Goal: Task Accomplishment & Management: Complete application form

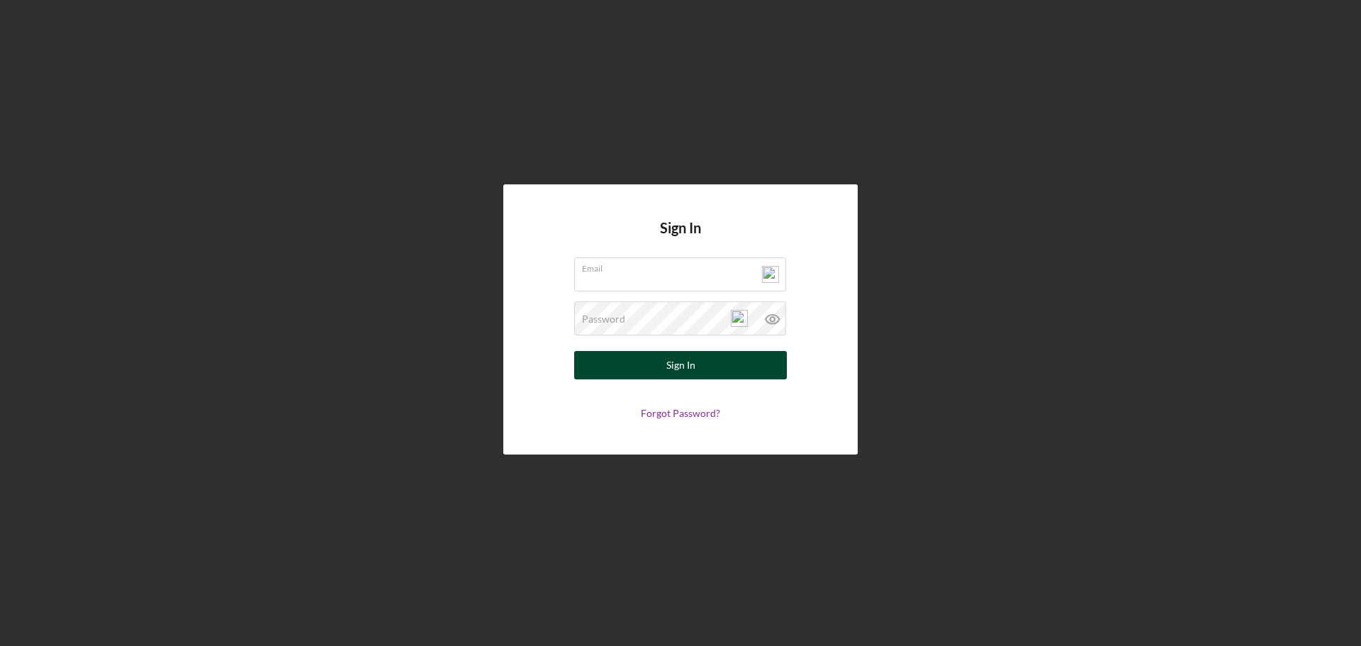
type input "[PERSON_NAME][EMAIL_ADDRESS][DOMAIN_NAME]"
click at [631, 377] on button "Sign In" at bounding box center [680, 365] width 213 height 28
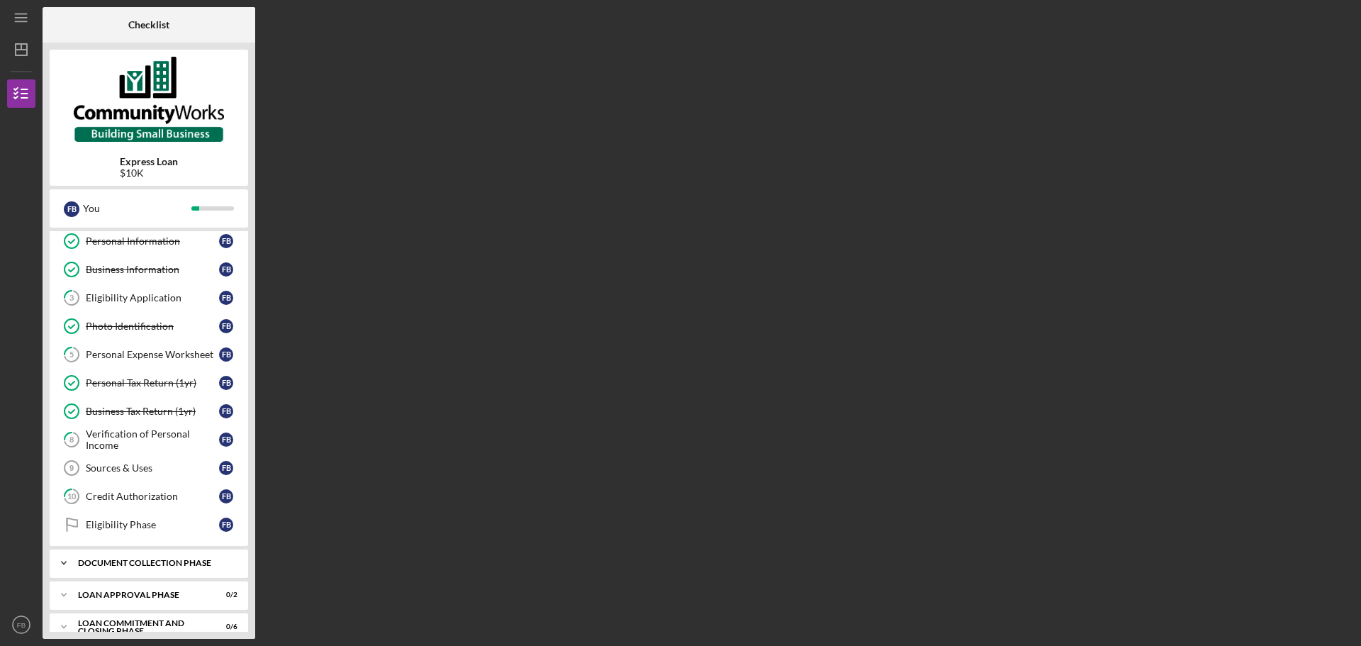
scroll to position [50, 0]
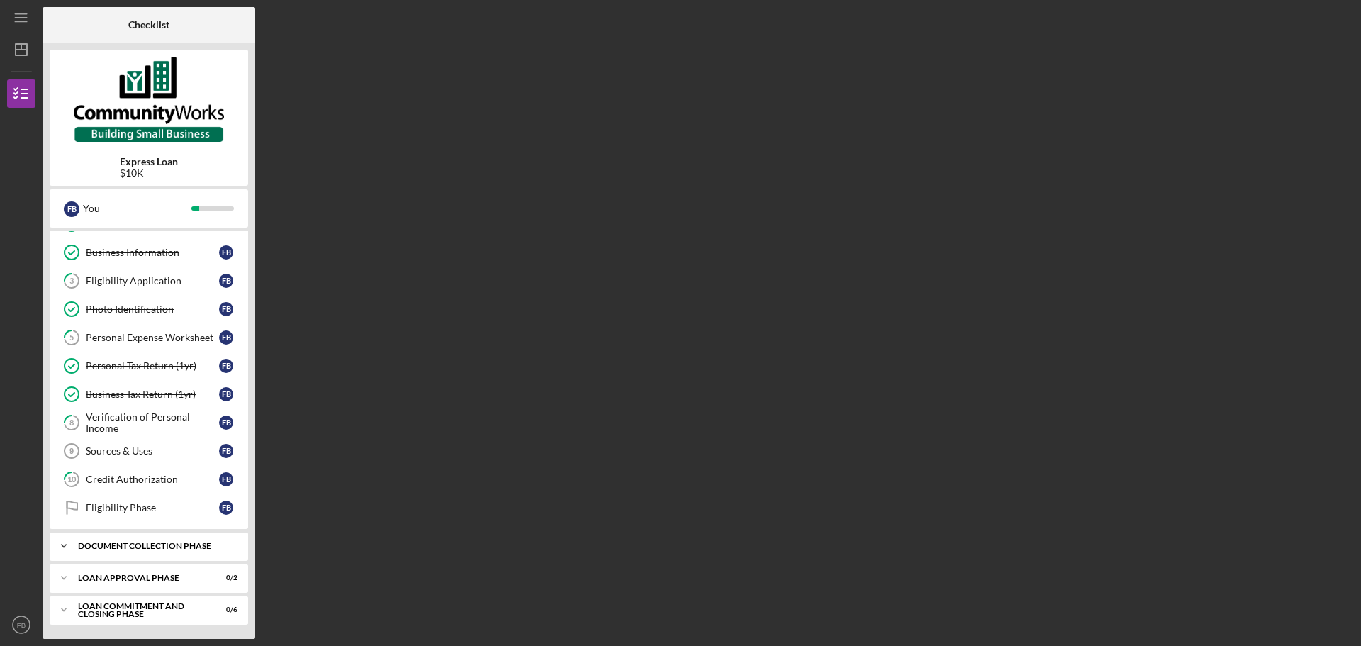
click at [174, 547] on div "Document Collection Phase" at bounding box center [154, 546] width 152 height 9
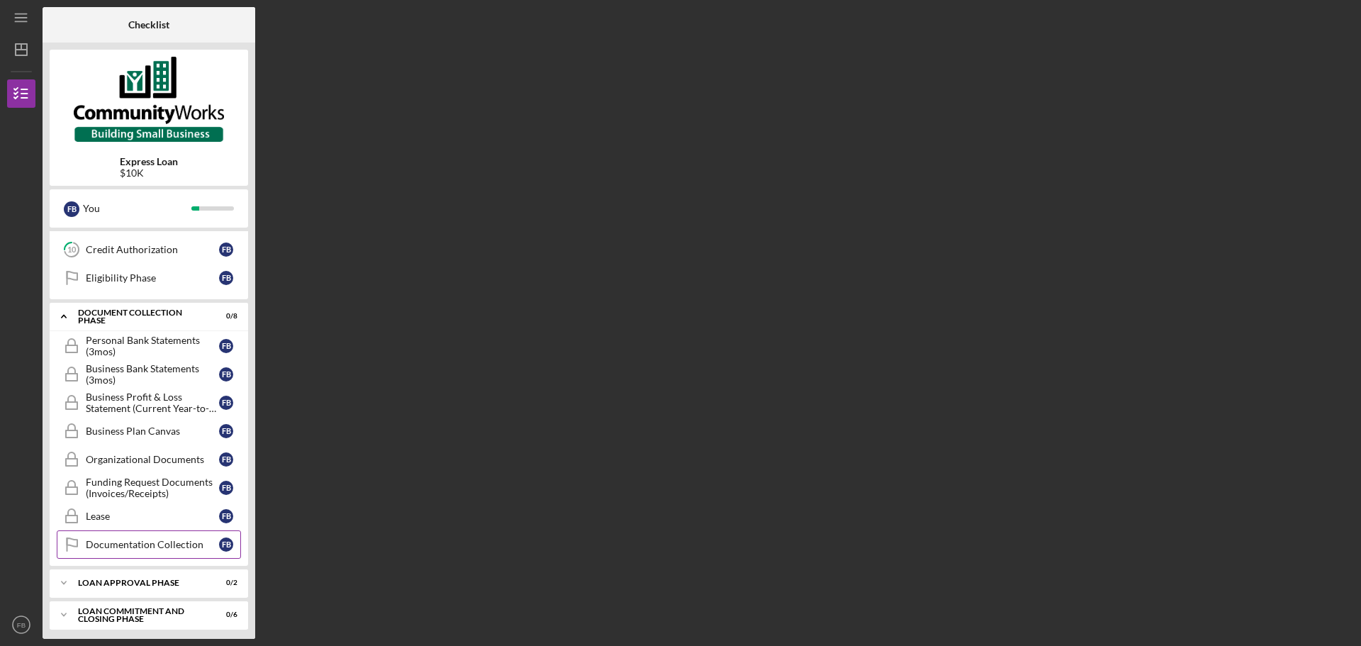
scroll to position [285, 0]
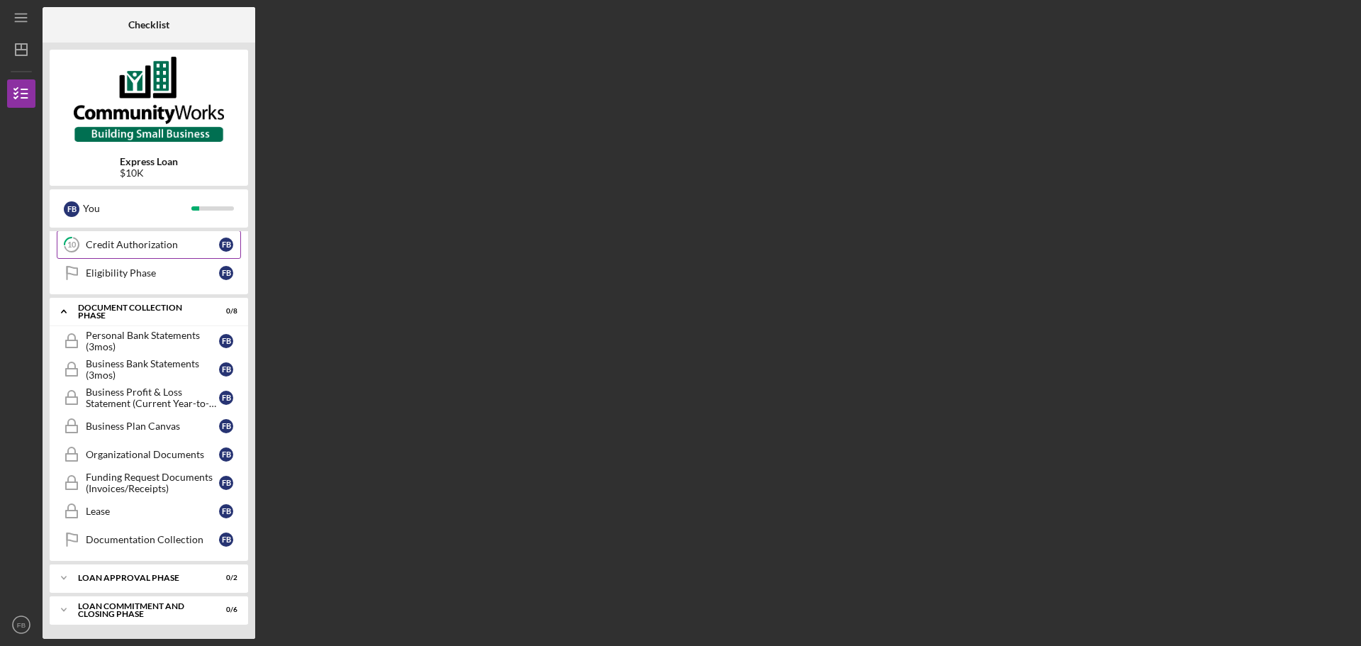
click at [150, 240] on div "Credit Authorization" at bounding box center [152, 244] width 133 height 11
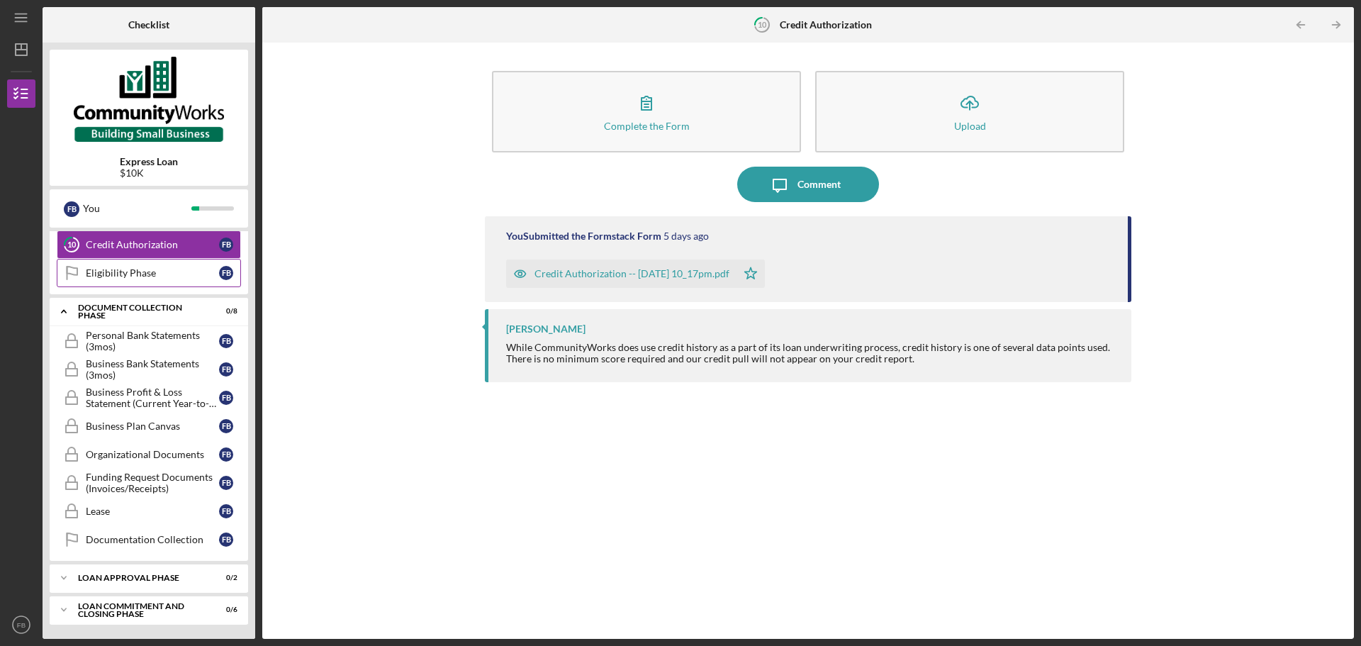
click at [140, 275] on div "Eligibility Phase" at bounding box center [152, 272] width 133 height 11
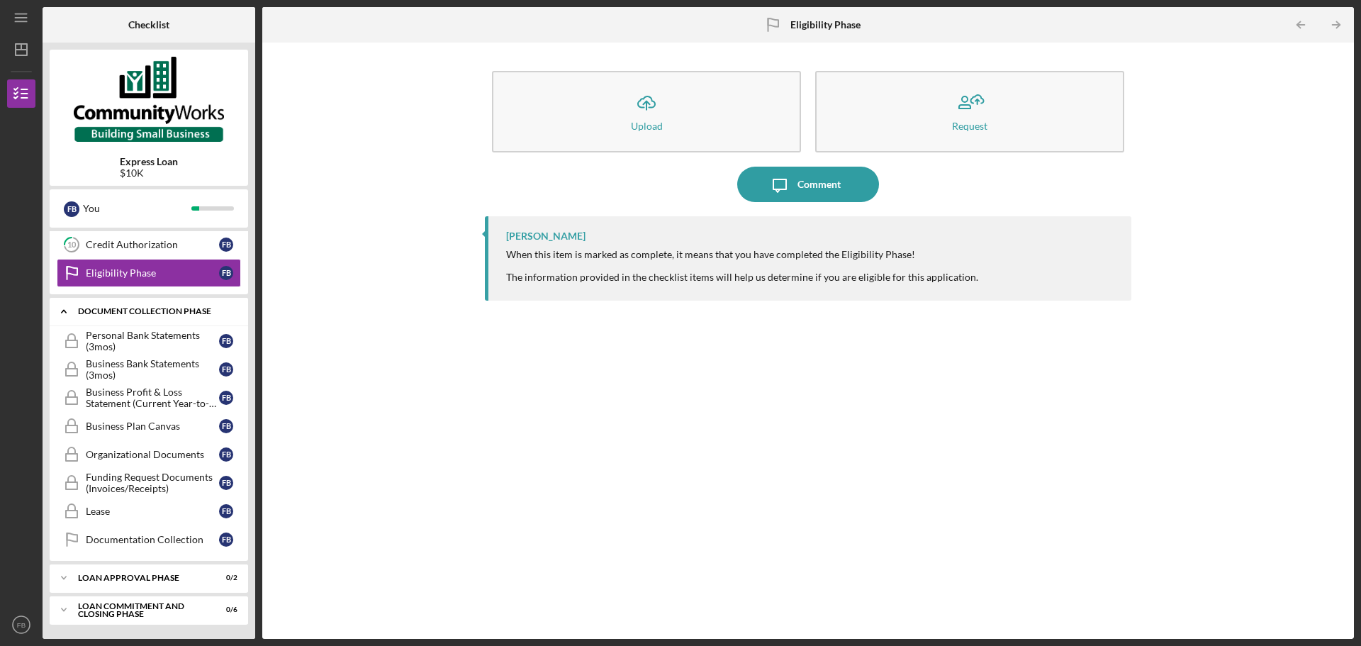
click at [148, 308] on div "Document Collection Phase" at bounding box center [154, 311] width 152 height 9
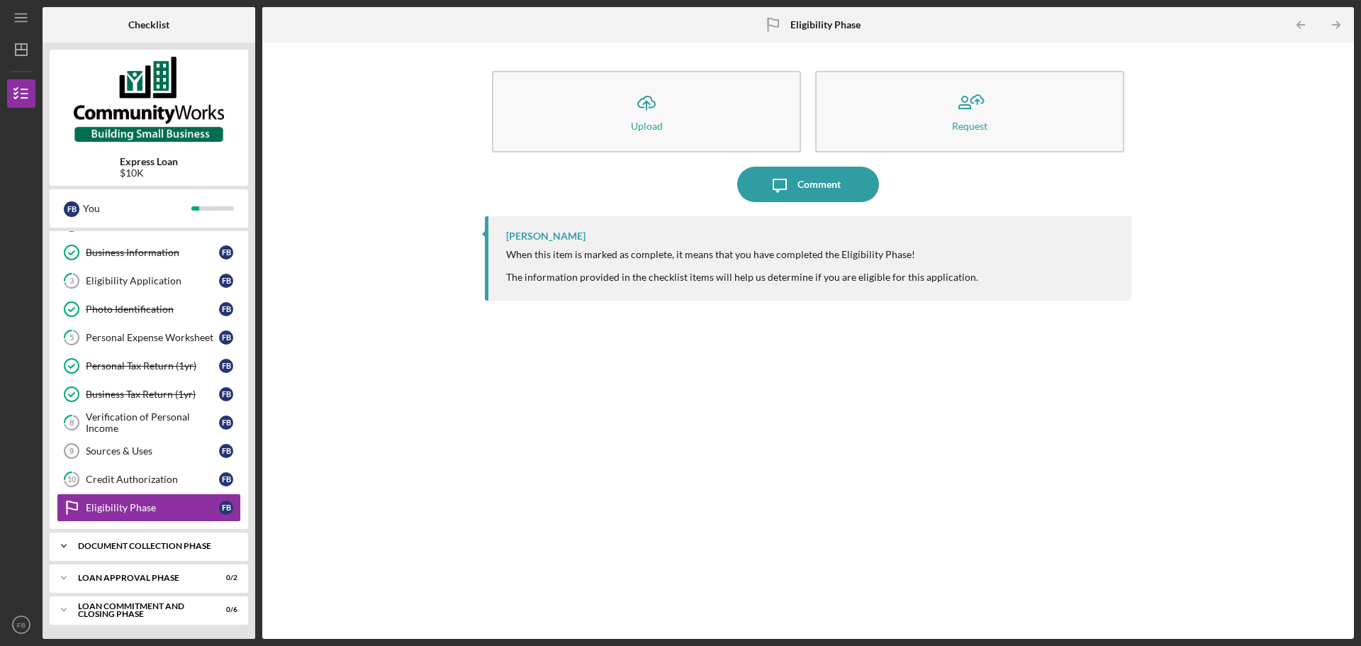
scroll to position [50, 0]
click at [168, 578] on div "Loan Approval Phase" at bounding box center [154, 578] width 152 height 9
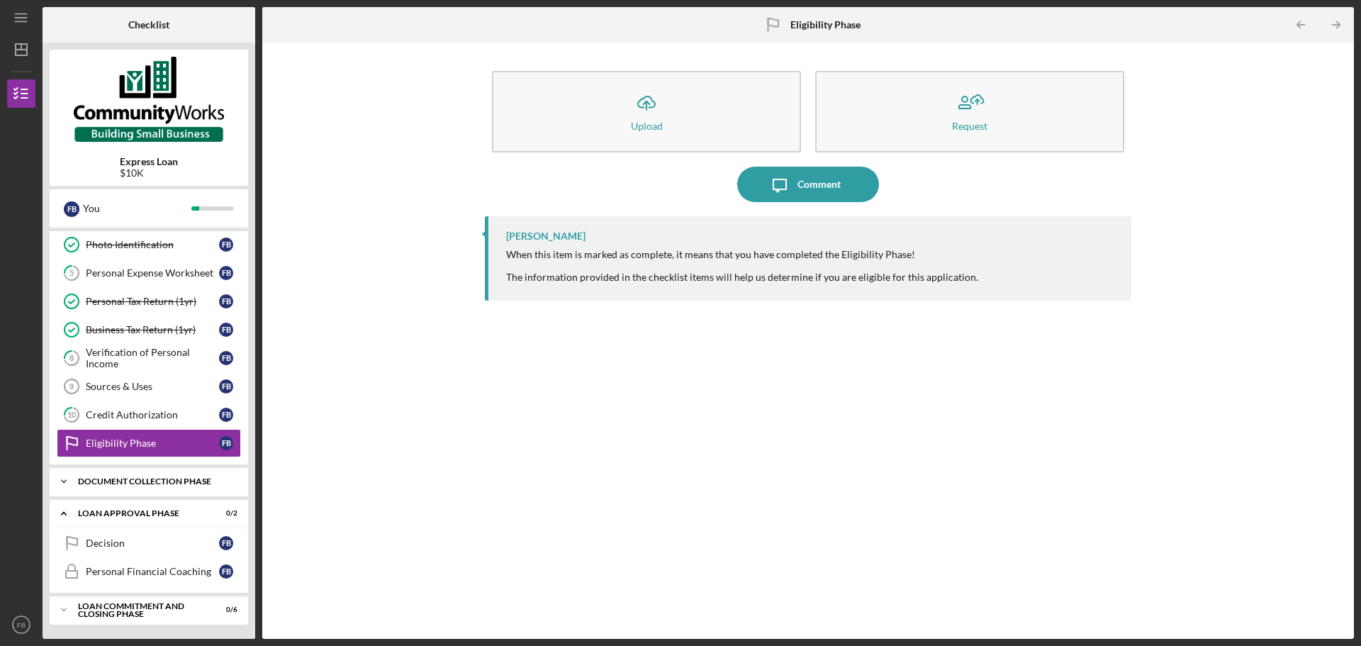
click at [67, 480] on icon "Icon/Expander" at bounding box center [64, 481] width 28 height 28
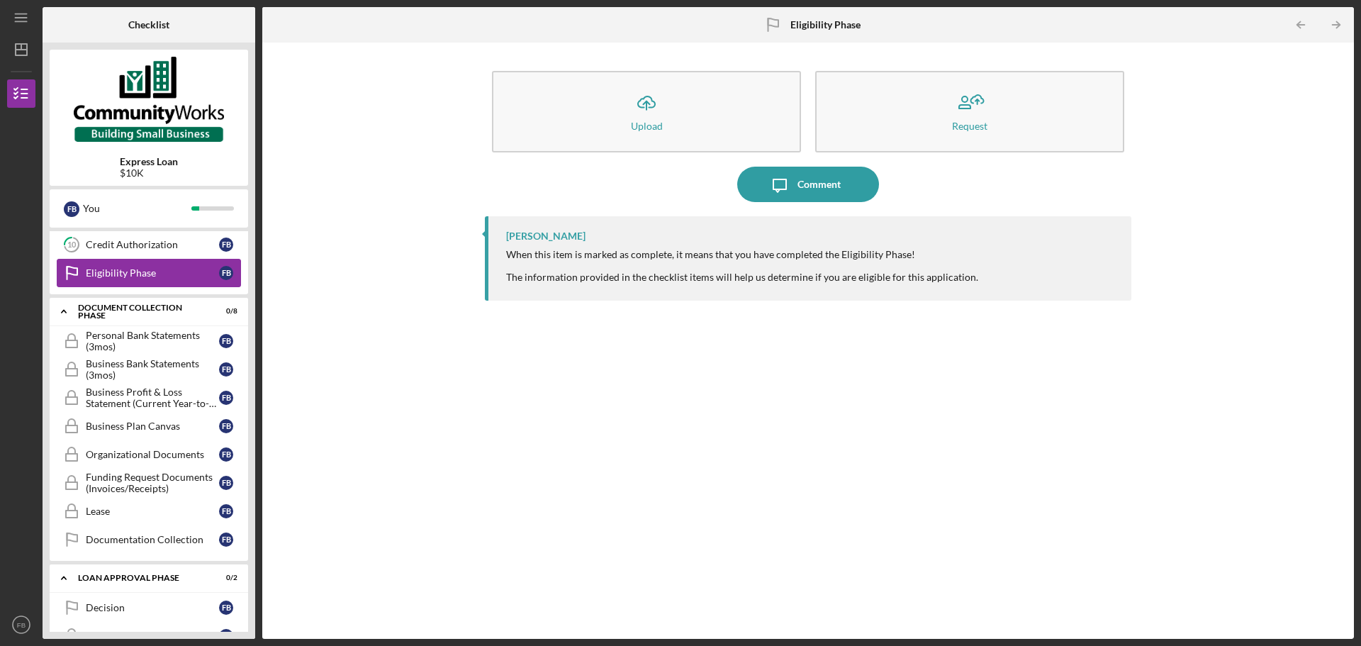
click at [123, 272] on div "Eligibility Phase" at bounding box center [152, 272] width 133 height 11
click at [130, 452] on div "Organizational Documents" at bounding box center [152, 454] width 133 height 11
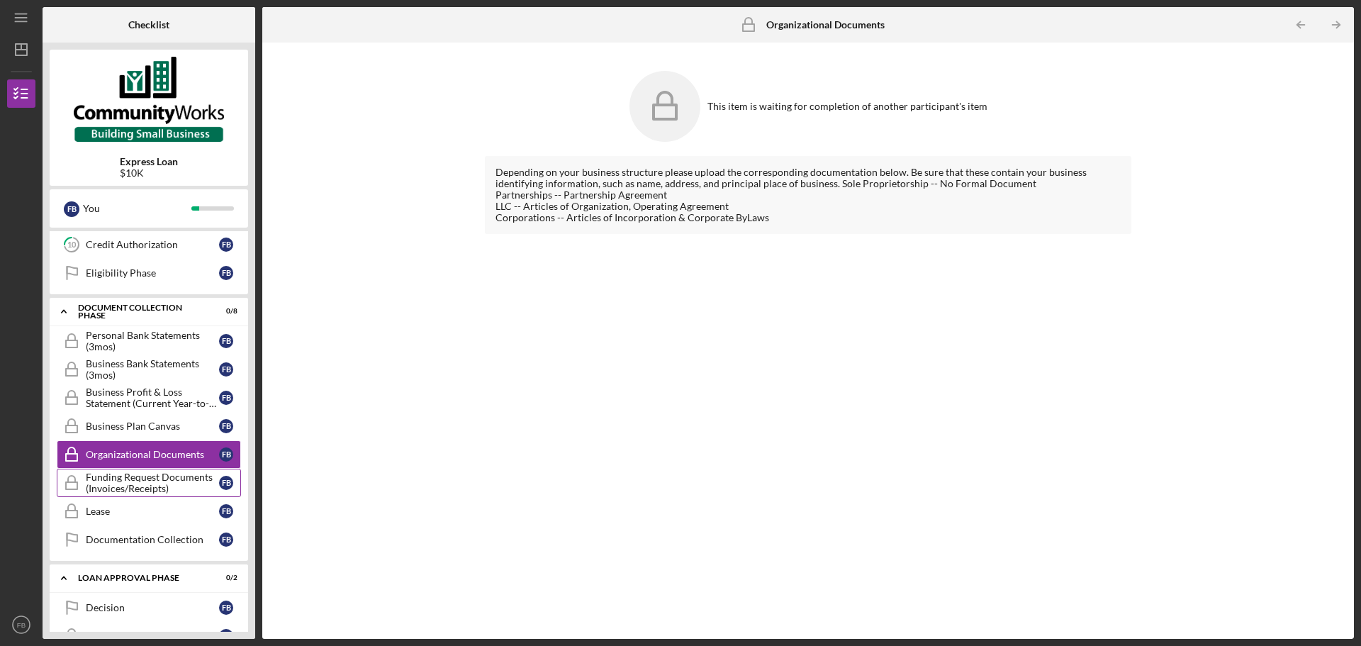
click at [141, 488] on div "Funding Request Documents (Invoices/Receipts)" at bounding box center [152, 483] width 133 height 23
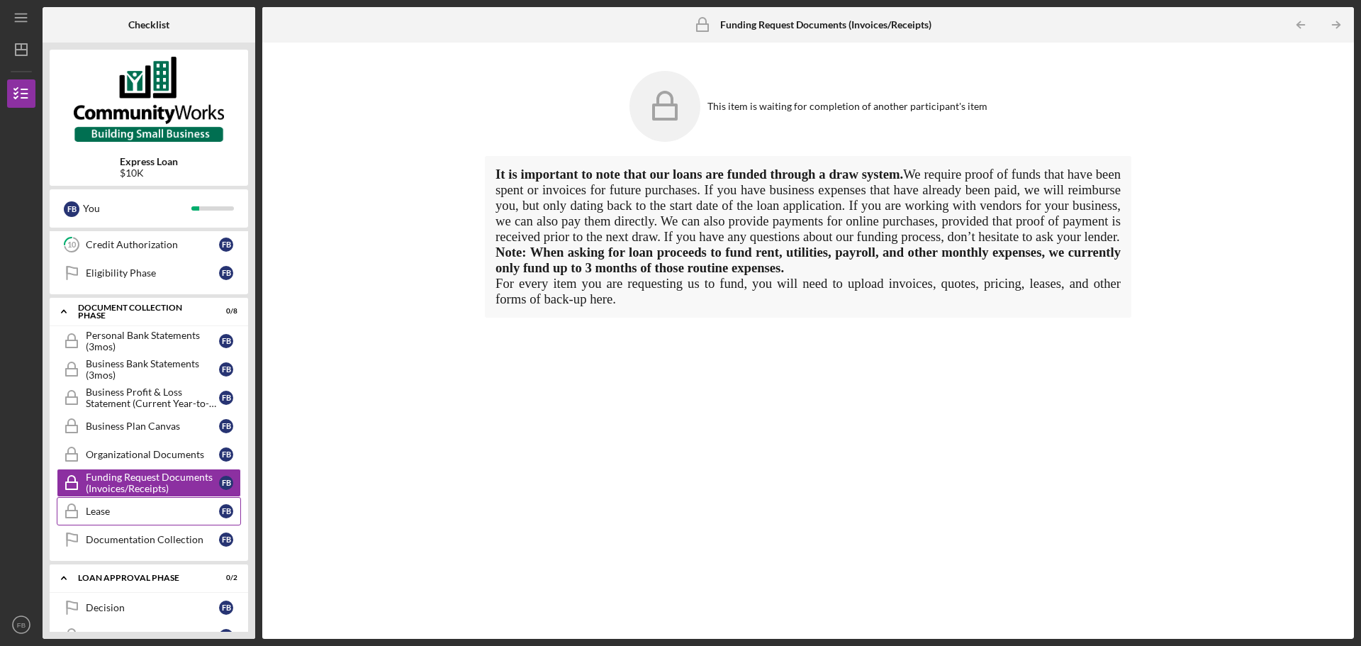
click at [138, 515] on div "Lease" at bounding box center [152, 511] width 133 height 11
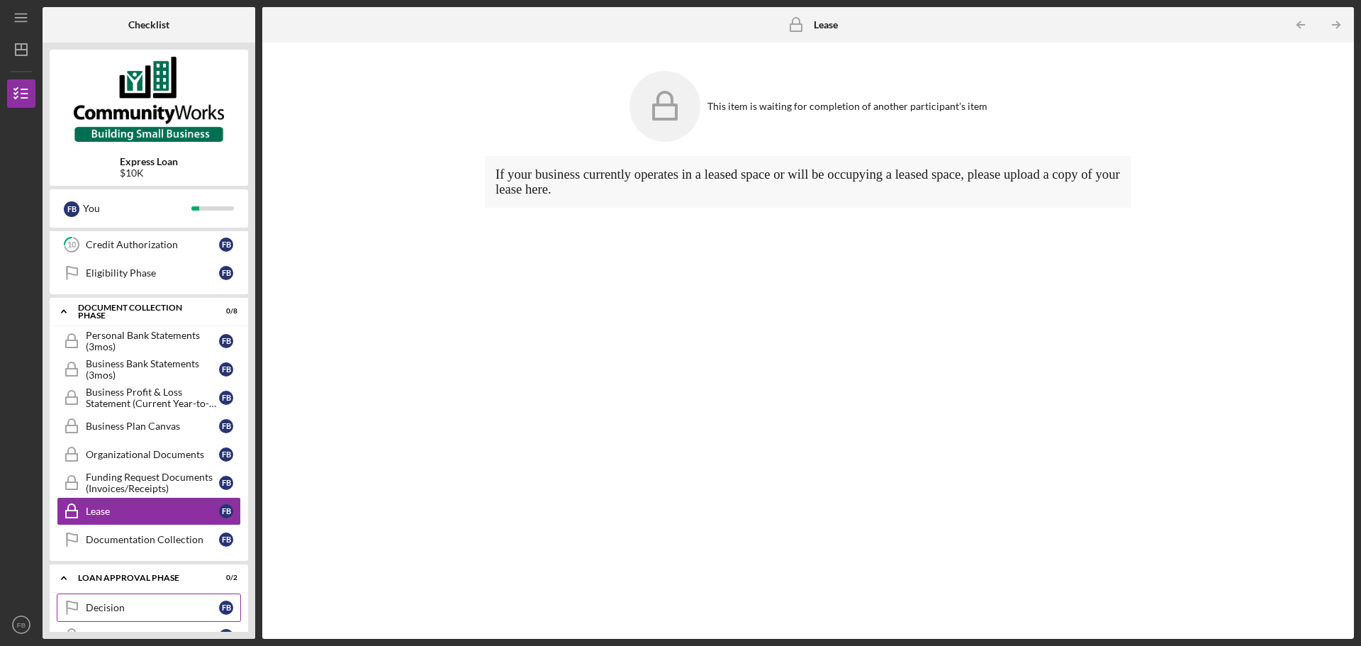
click at [158, 606] on div "Decision" at bounding box center [152, 607] width 133 height 11
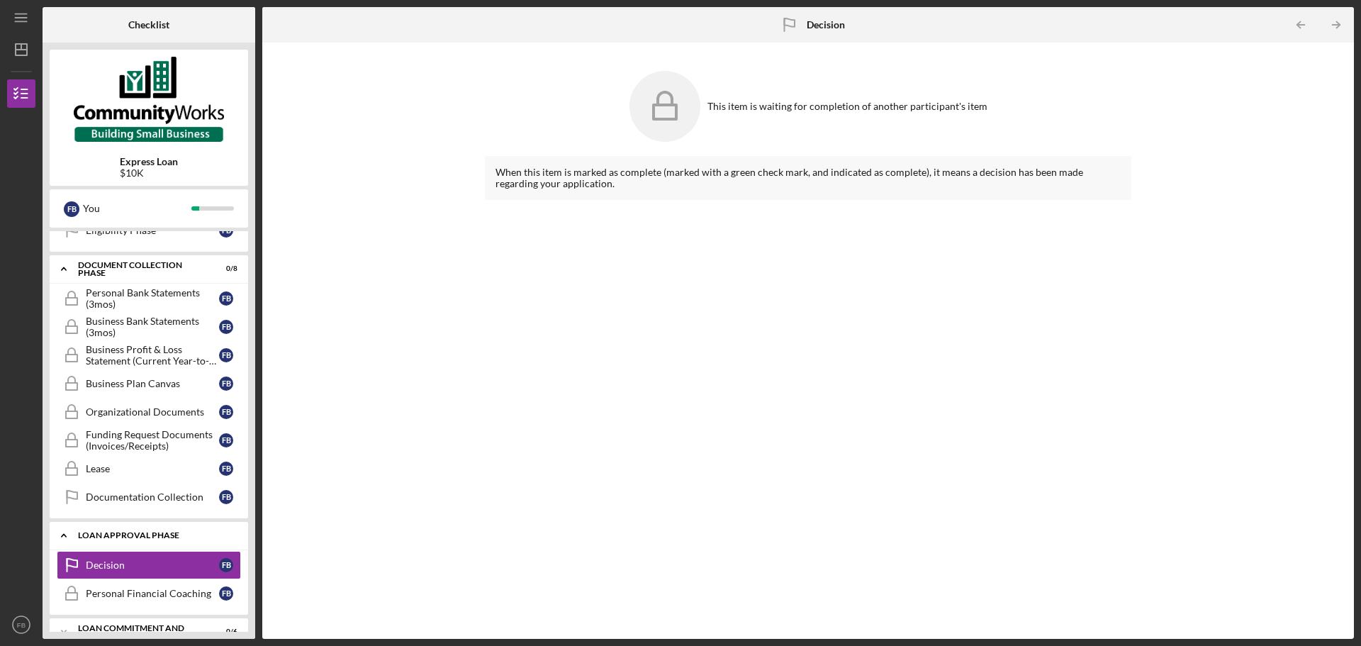
scroll to position [350, 0]
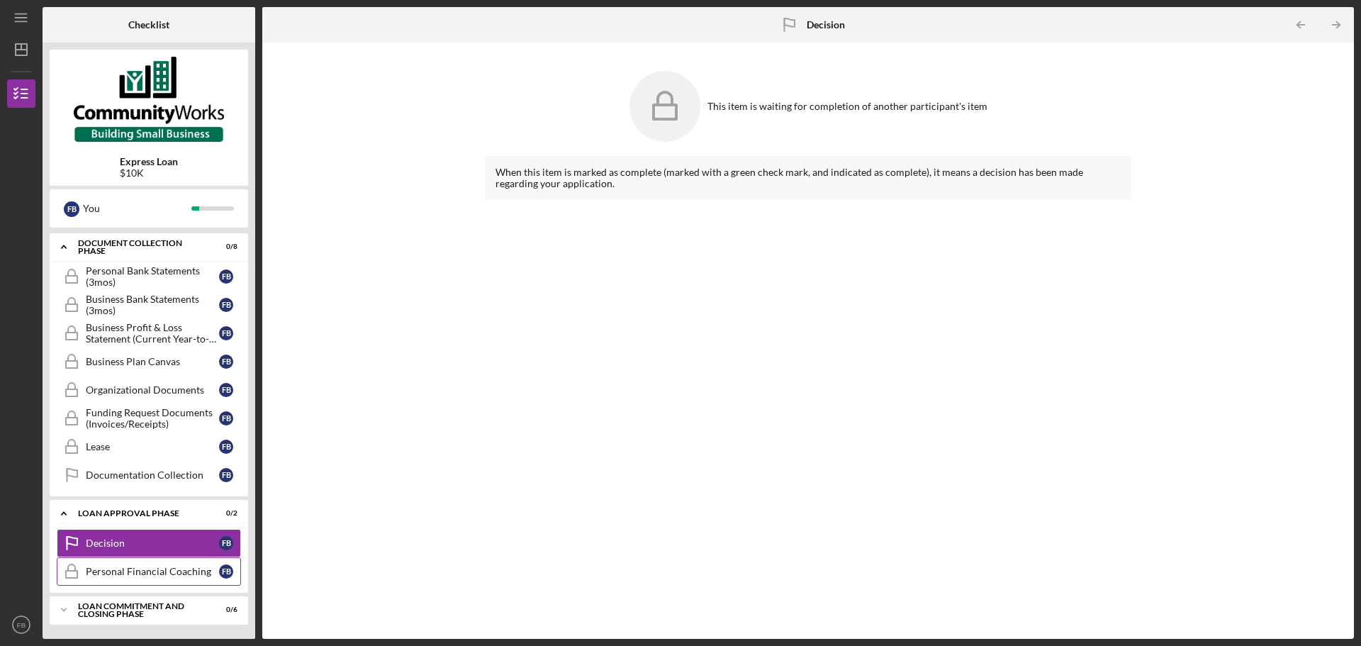
click at [145, 569] on div "Personal Financial Coaching" at bounding box center [152, 571] width 133 height 11
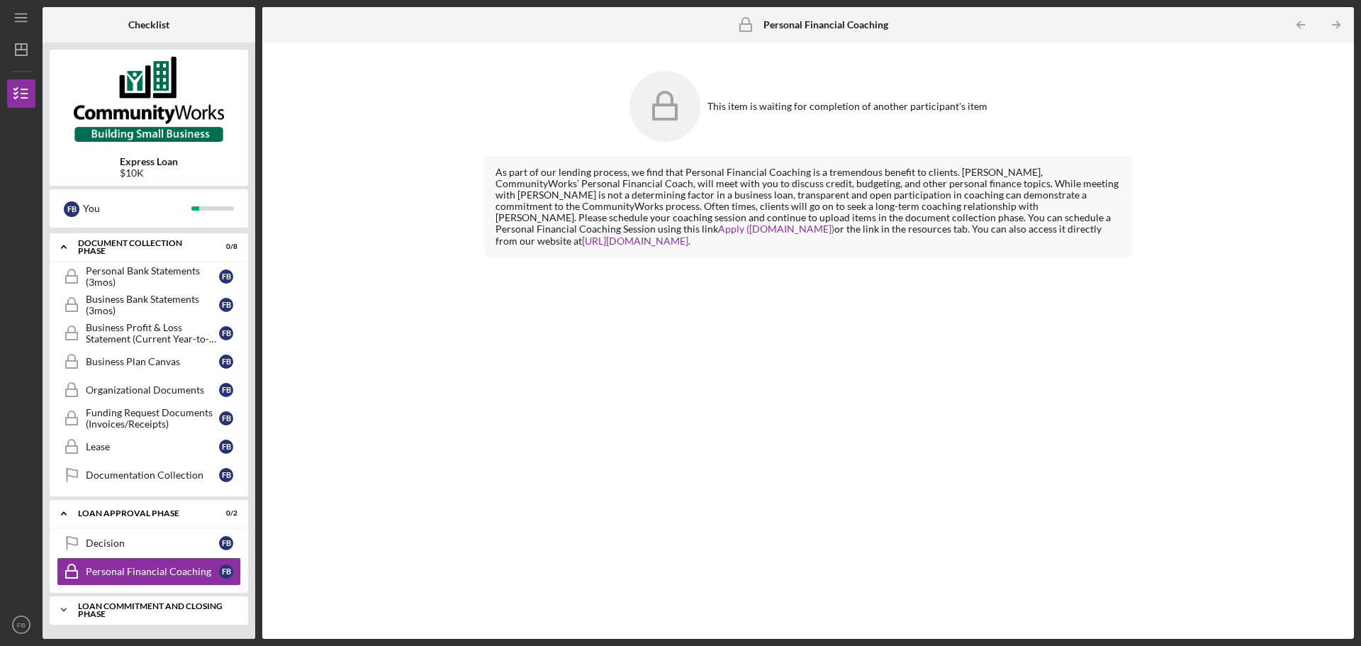
click at [162, 610] on div "Loan Commitment and Closing Phase" at bounding box center [154, 610] width 152 height 16
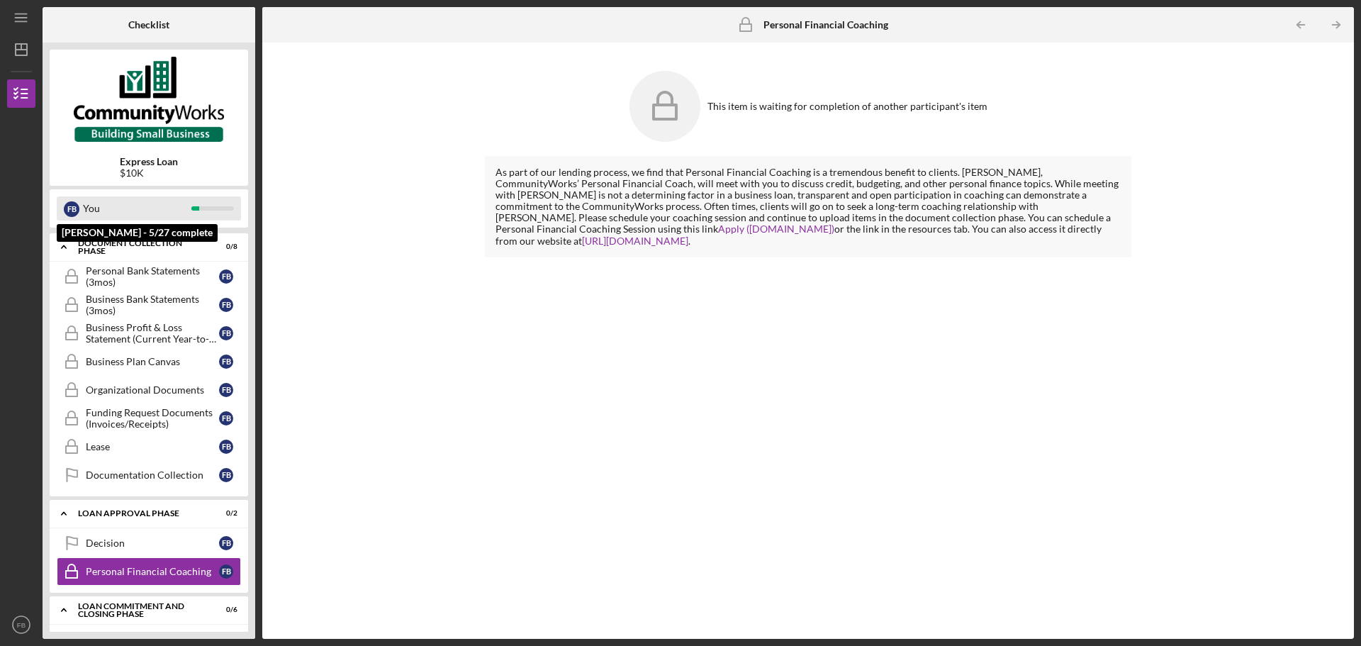
click at [113, 208] on div "You" at bounding box center [137, 208] width 108 height 24
click at [59, 201] on div "F B You" at bounding box center [149, 208] width 184 height 24
click at [65, 206] on div "F B" at bounding box center [72, 209] width 16 height 16
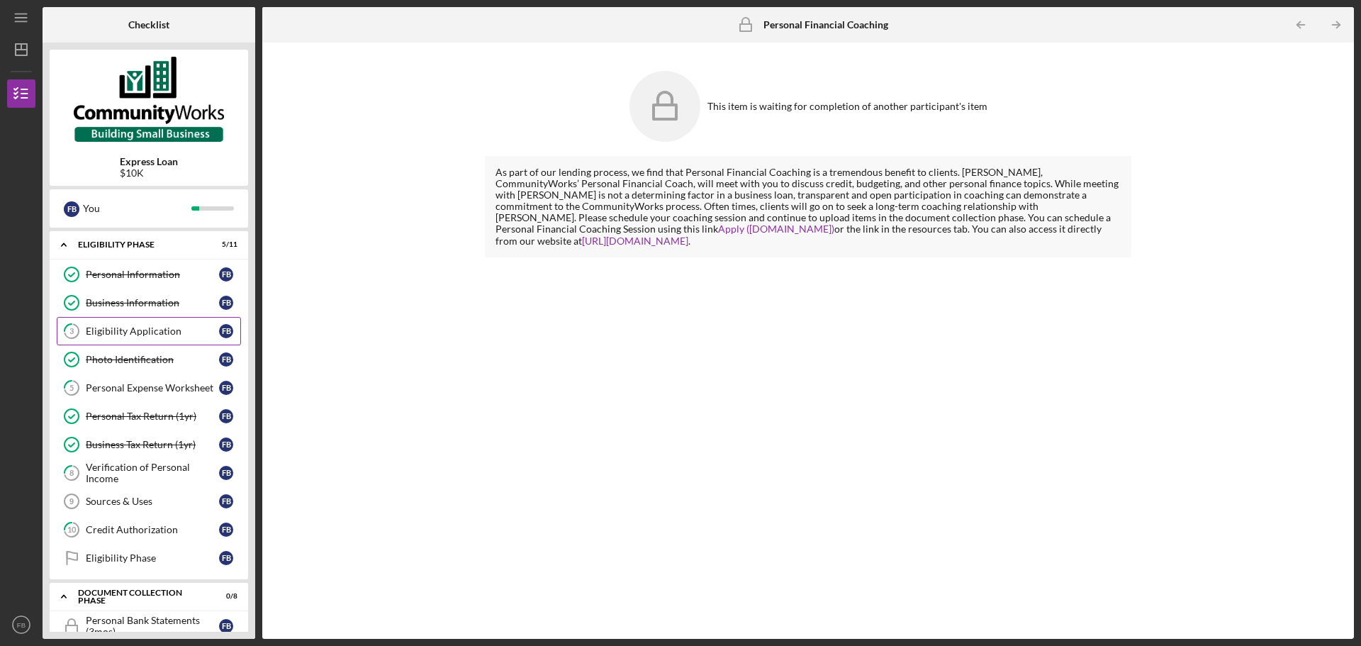
click at [133, 331] on div "Eligibility Application" at bounding box center [152, 330] width 133 height 11
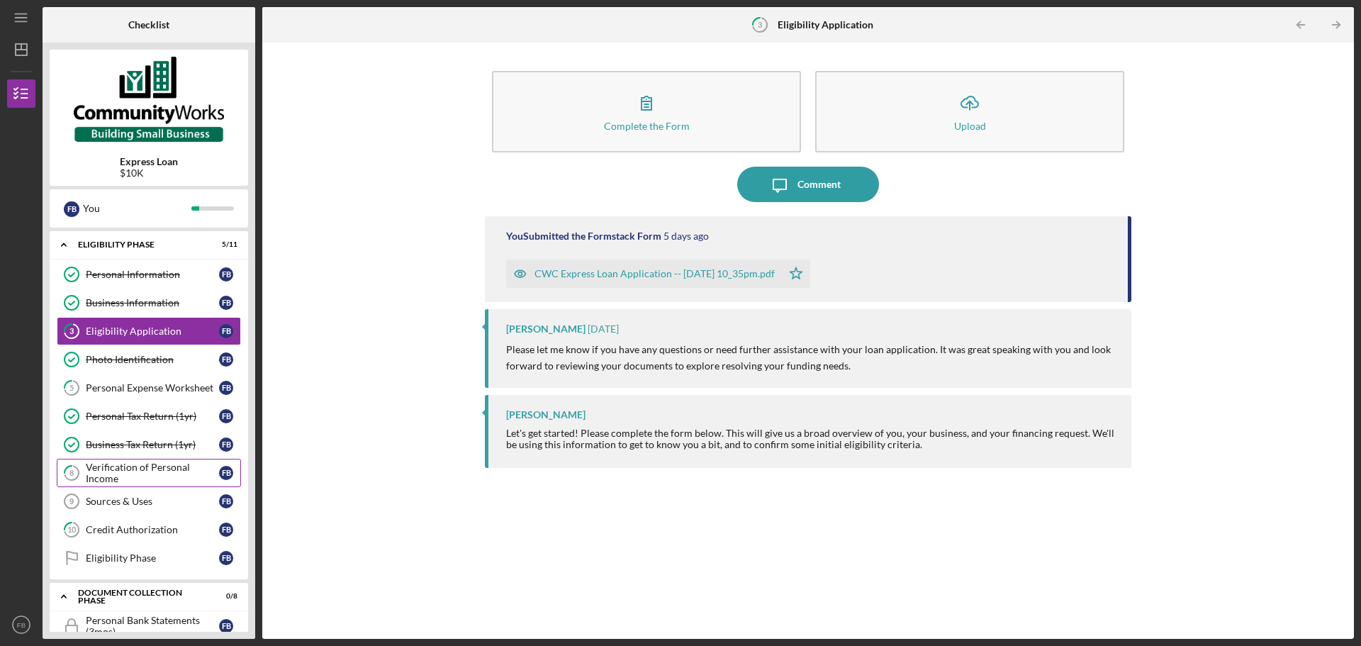
click at [133, 467] on div "Verification of Personal Income" at bounding box center [152, 473] width 133 height 23
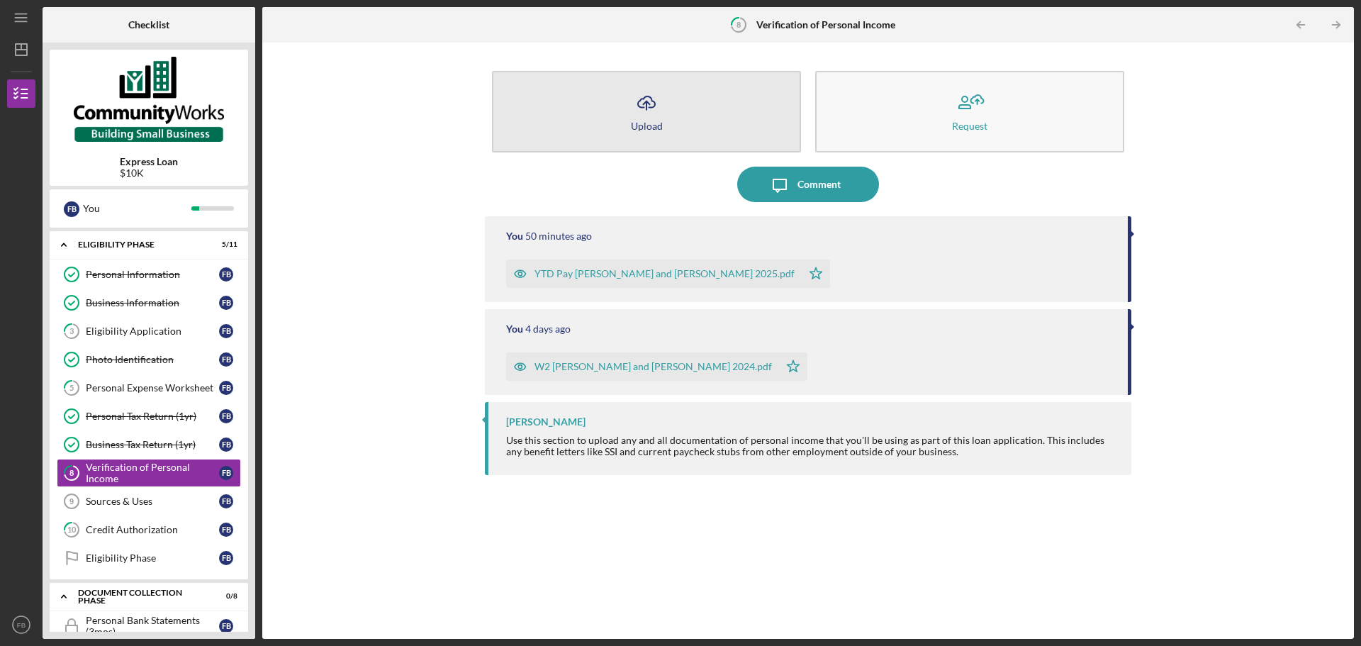
click at [645, 108] on icon "Icon/Upload" at bounding box center [646, 102] width 35 height 35
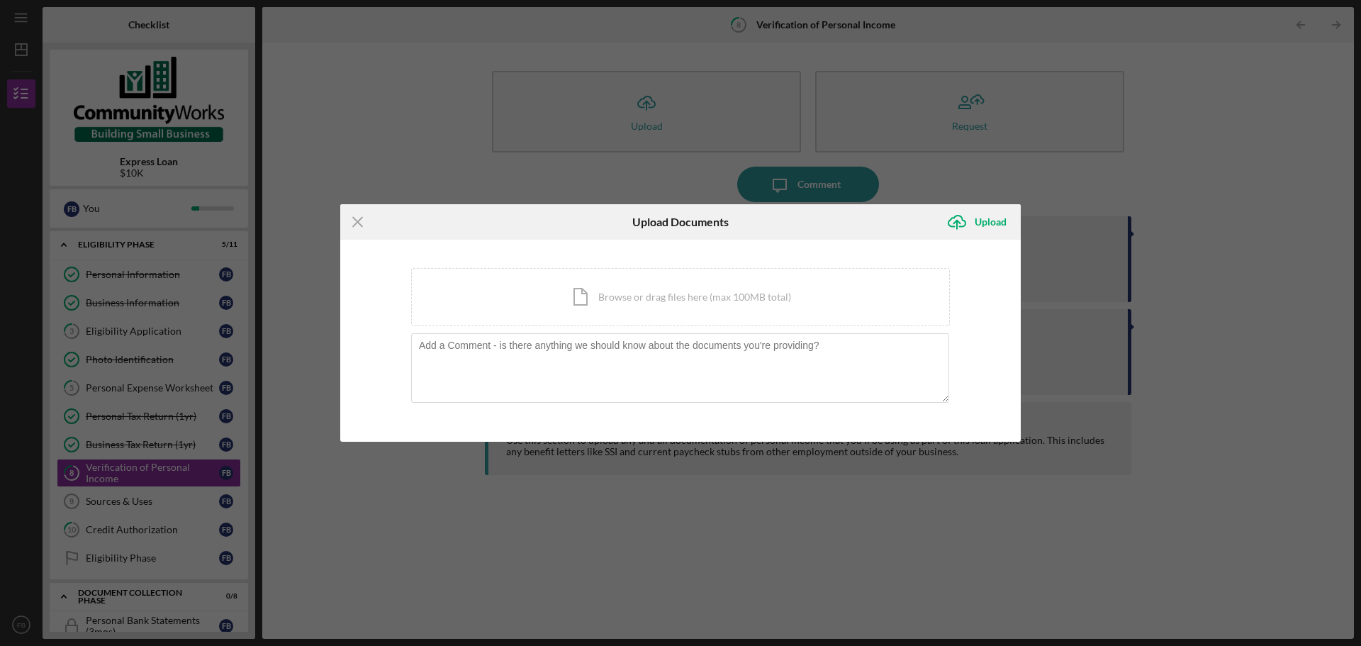
click at [539, 603] on div "Icon/Menu Close Upload Documents Icon/Upload Upload You're uploading documents …" at bounding box center [680, 323] width 1361 height 646
click at [518, 301] on div "Icon/Document Browse or drag files here (max 100MB total) Tap to choose files o…" at bounding box center [680, 297] width 539 height 58
click at [976, 223] on div "Upload" at bounding box center [991, 222] width 32 height 28
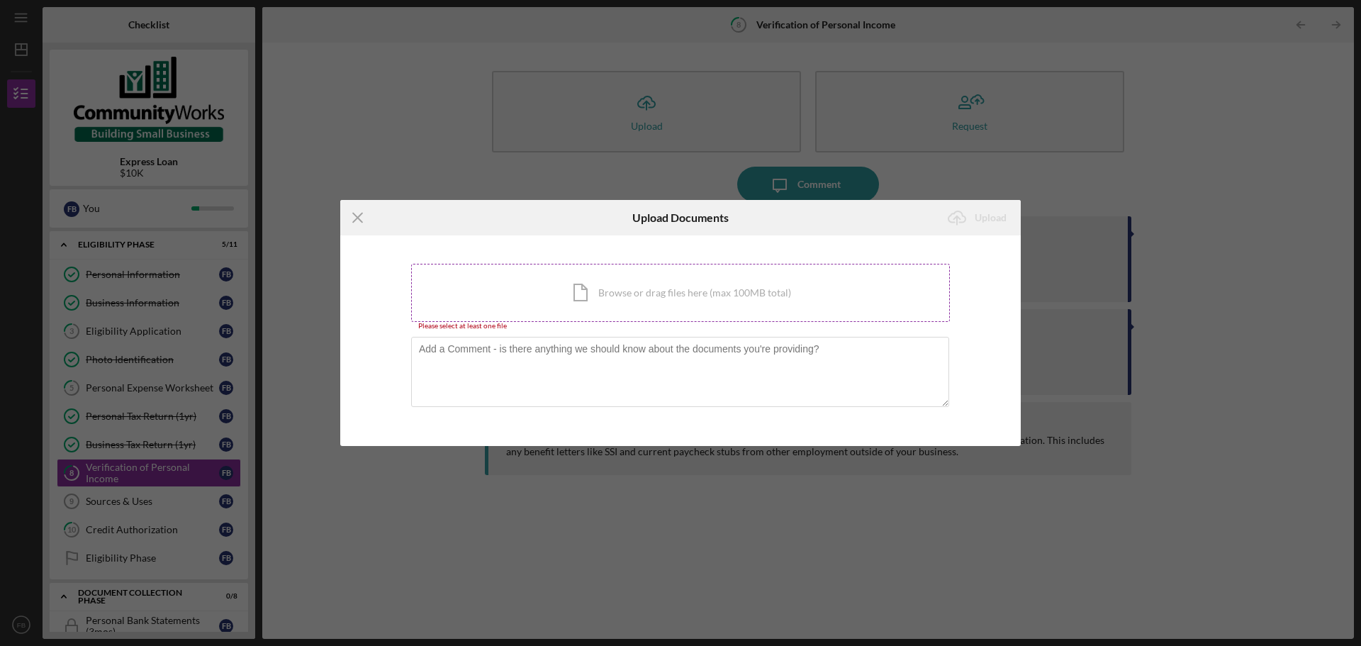
click at [462, 297] on div "Icon/Document Browse or drag files here (max 100MB total) Tap to choose files o…" at bounding box center [680, 293] width 539 height 58
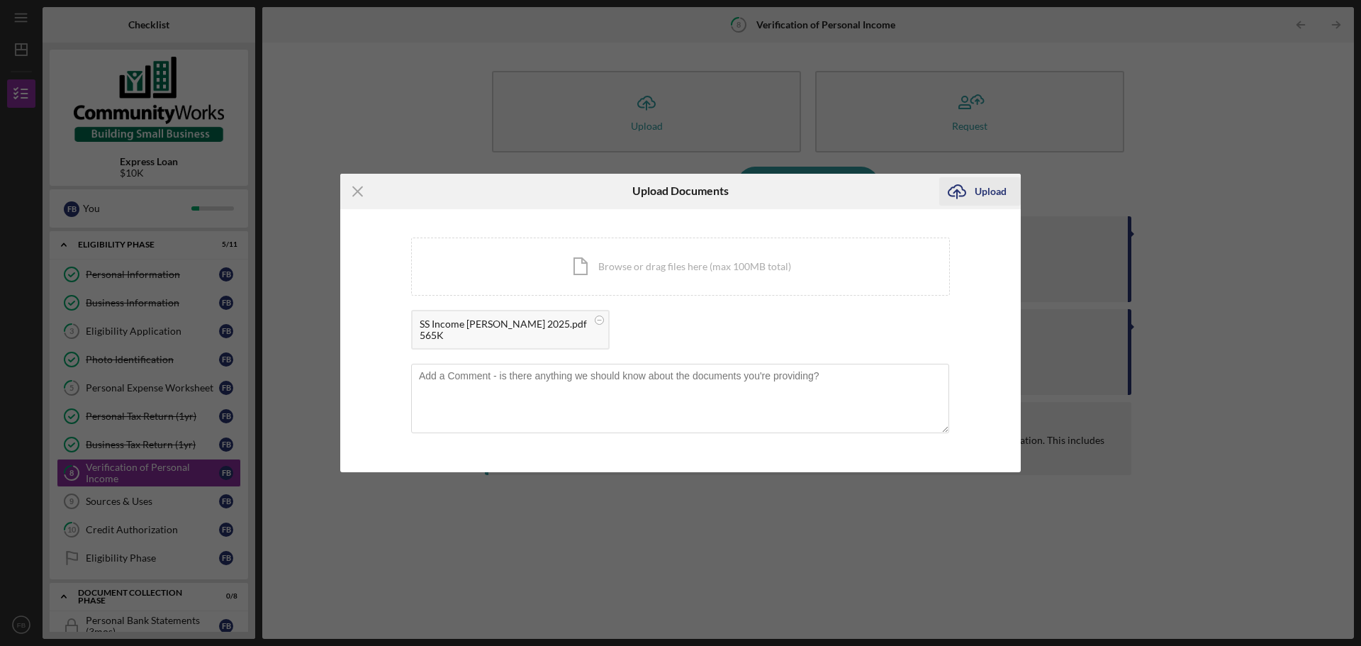
click at [981, 194] on div "Upload" at bounding box center [991, 191] width 32 height 28
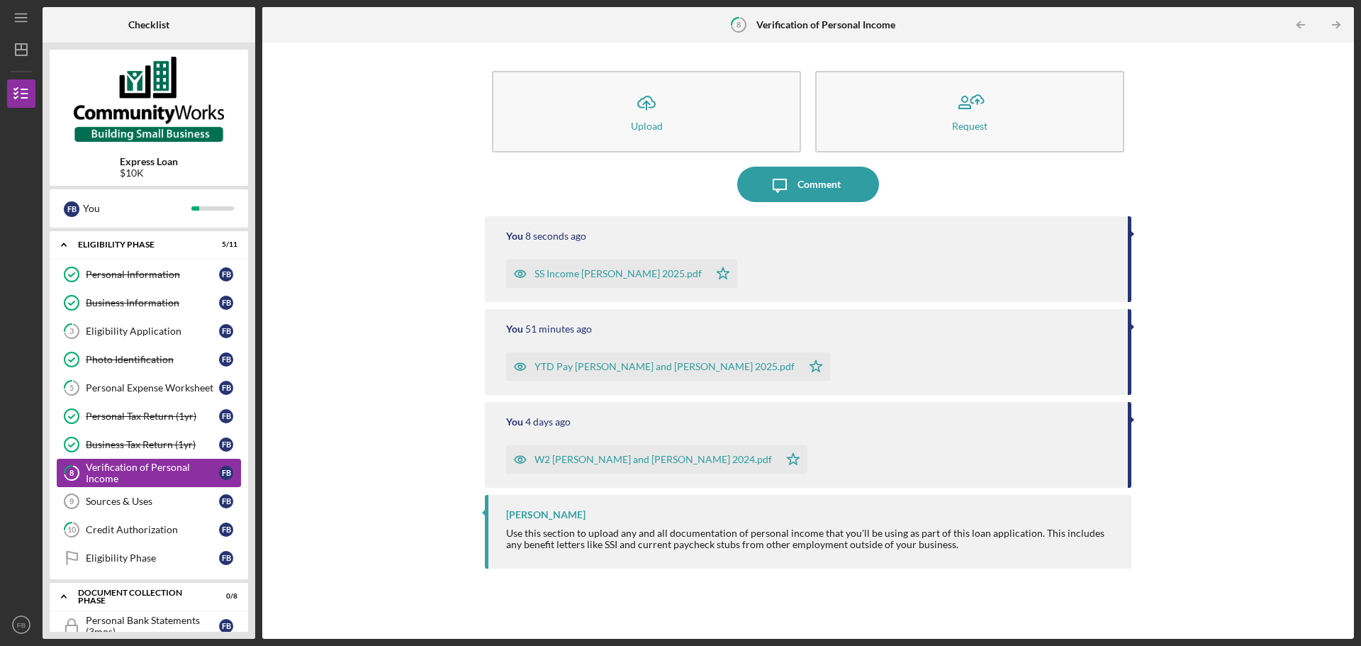
click at [121, 476] on div "Verification of Personal Income" at bounding box center [152, 473] width 133 height 23
click at [223, 472] on div "F B" at bounding box center [226, 473] width 14 height 14
click at [163, 503] on div "Sources & Uses" at bounding box center [152, 501] width 133 height 11
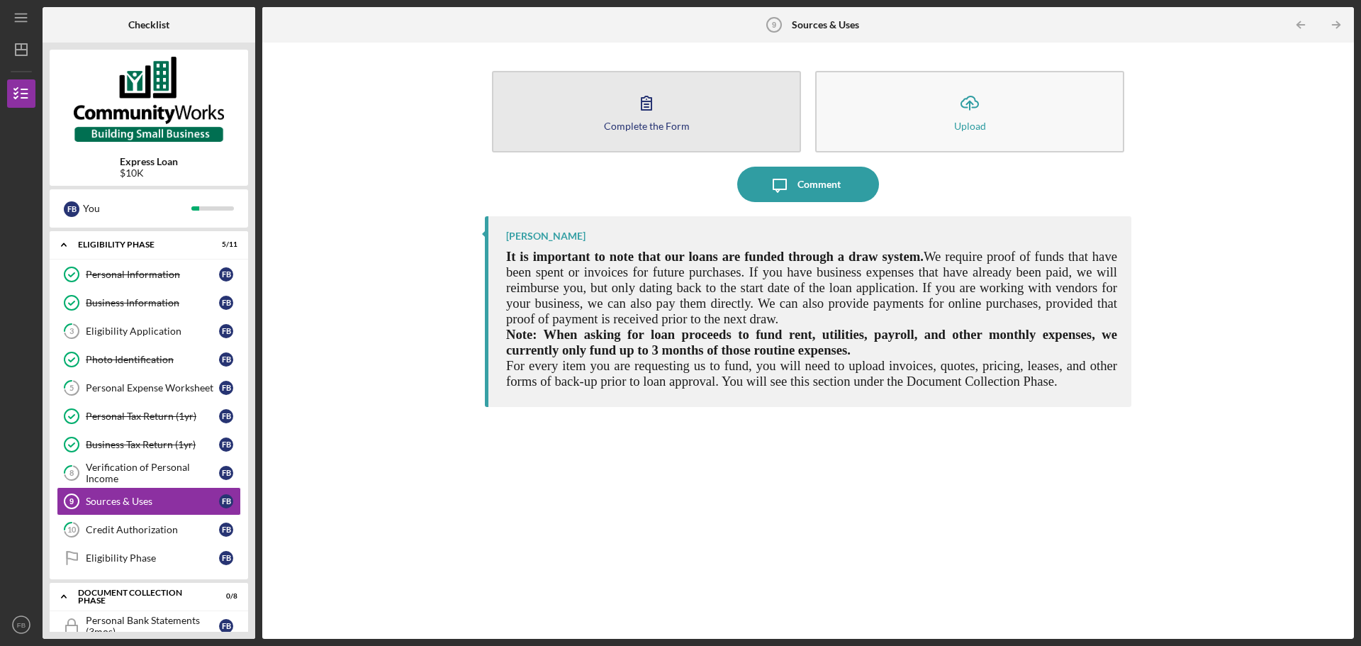
click at [647, 123] on div "Complete the Form" at bounding box center [647, 126] width 86 height 11
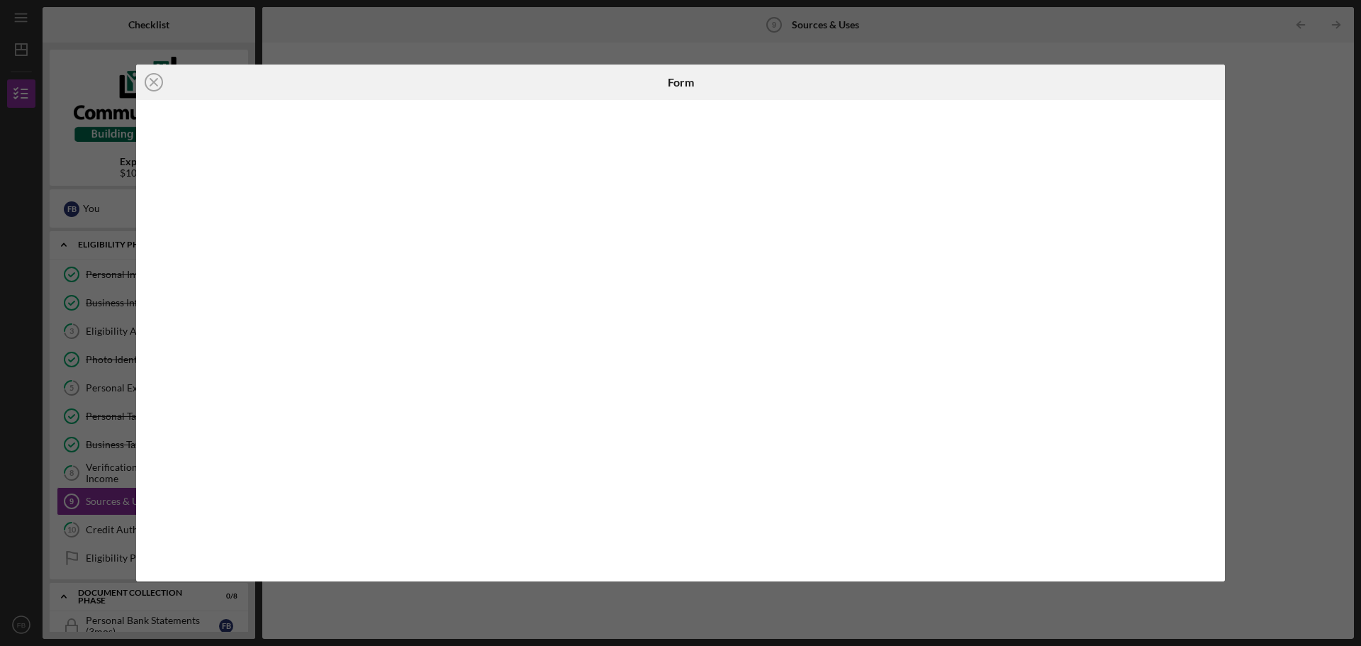
drag, startPoint x: 1232, startPoint y: 406, endPoint x: 1217, endPoint y: 410, distance: 15.3
click at [1220, 410] on div "Icon/Close Form" at bounding box center [680, 323] width 1361 height 646
click at [156, 79] on icon "Icon/Close" at bounding box center [153, 82] width 35 height 35
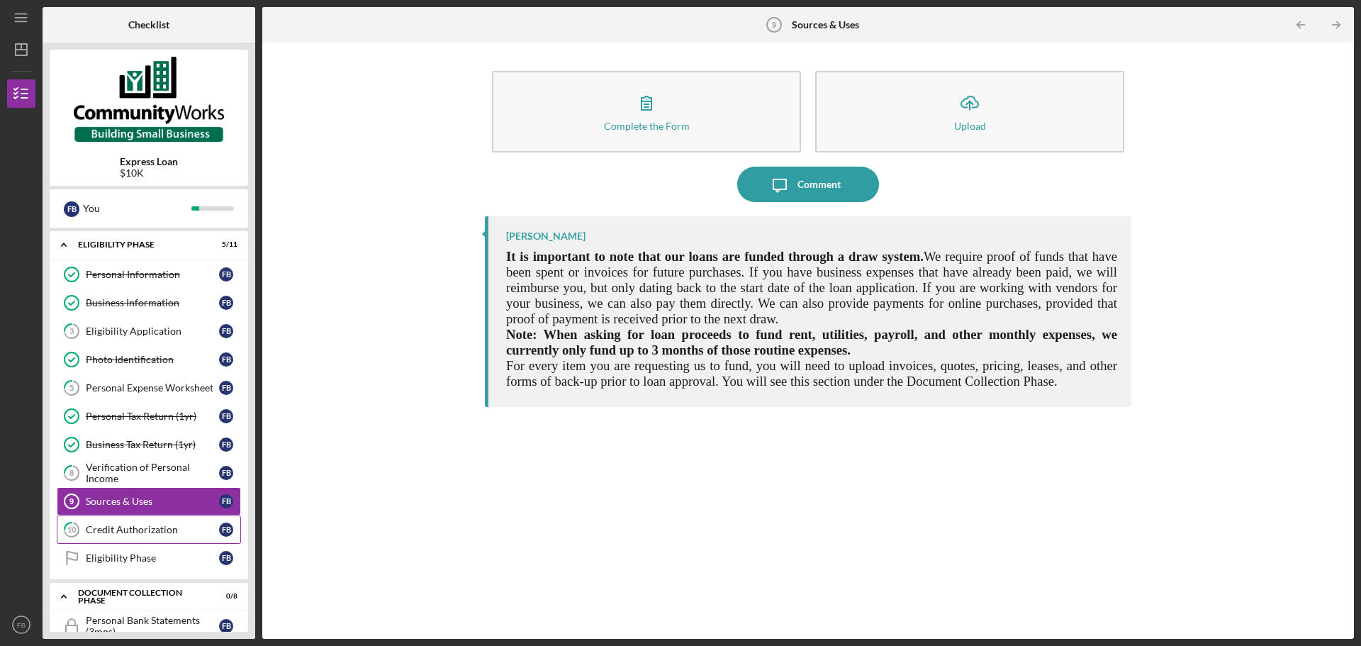
click at [165, 533] on div "Credit Authorization" at bounding box center [152, 529] width 133 height 11
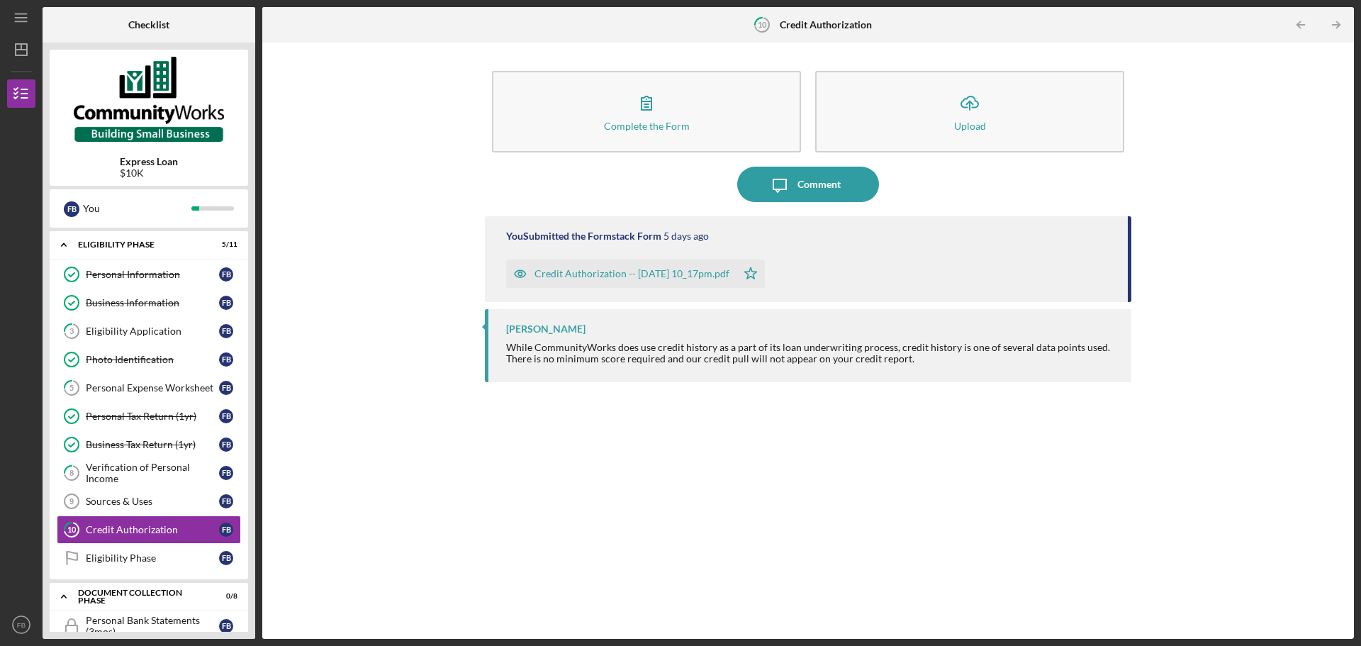
click at [595, 274] on div "Credit Authorization -- [DATE] 10_17pm.pdf" at bounding box center [632, 273] width 195 height 11
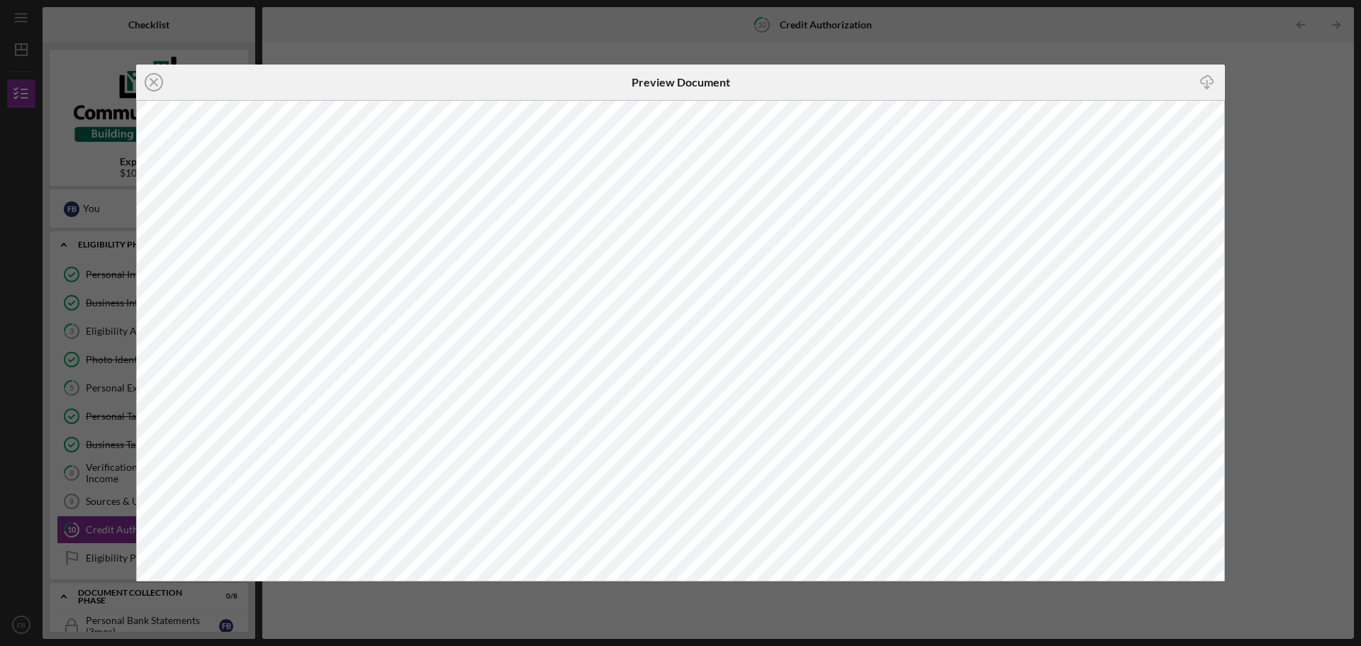
click at [1281, 114] on div "Icon/Close Preview Document Icon/Download" at bounding box center [680, 323] width 1361 height 646
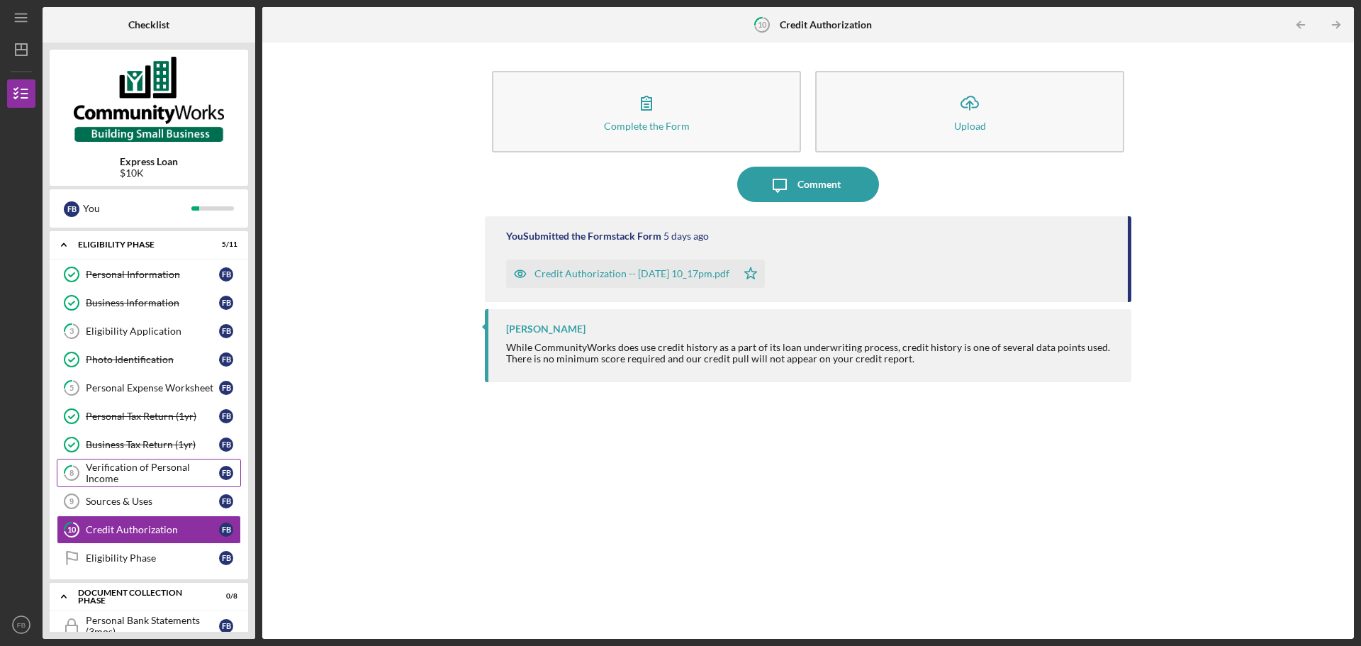
click at [121, 473] on div "Verification of Personal Income" at bounding box center [152, 473] width 133 height 23
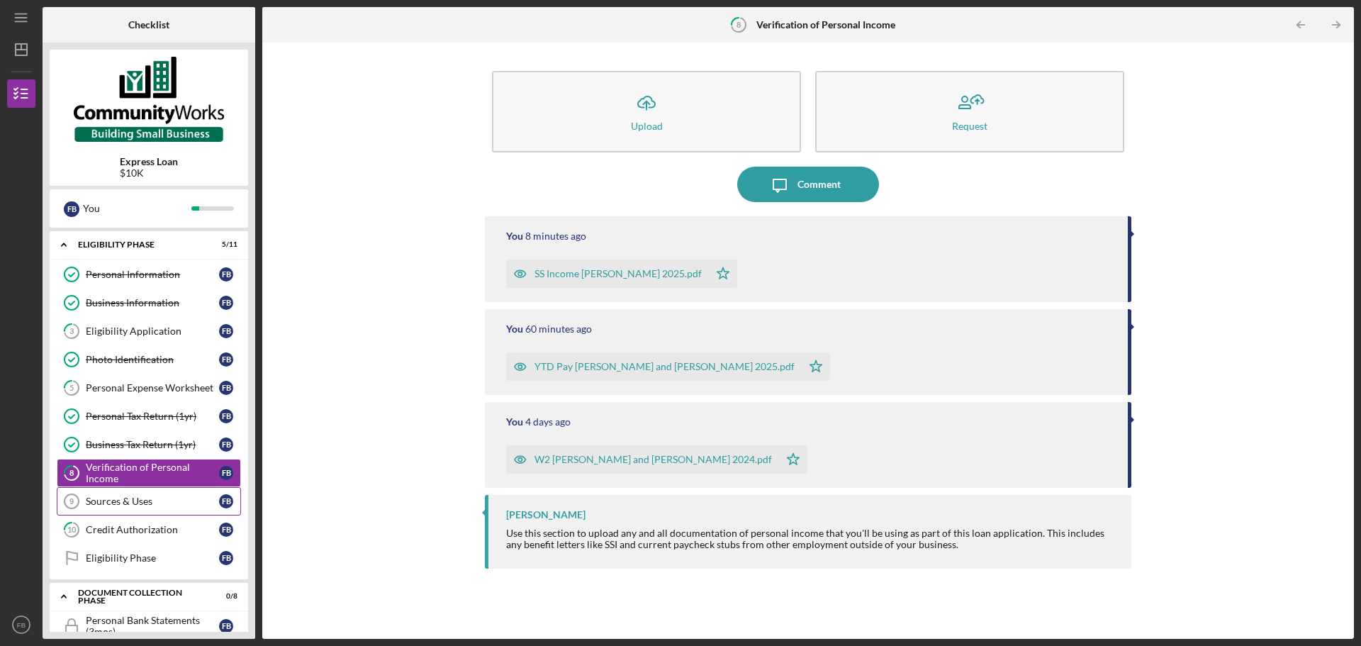
click at [118, 506] on div "Sources & Uses" at bounding box center [152, 501] width 133 height 11
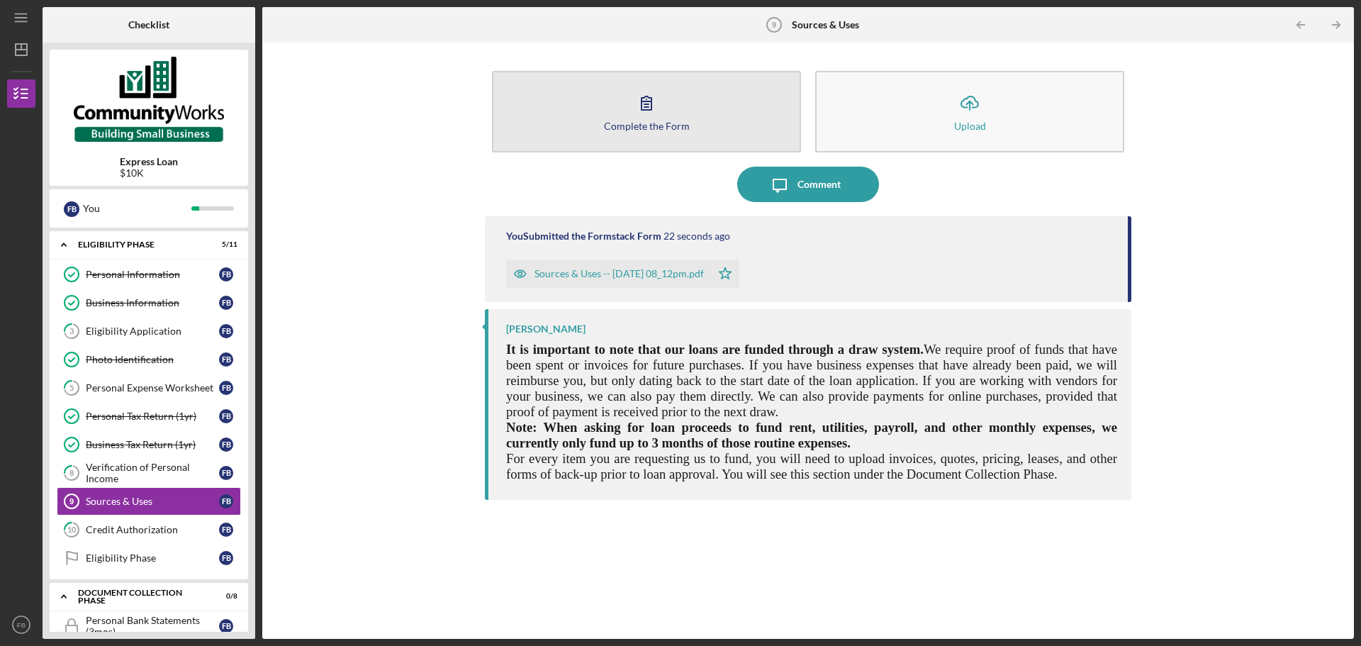
click at [584, 126] on button "Complete the Form Form" at bounding box center [646, 112] width 309 height 82
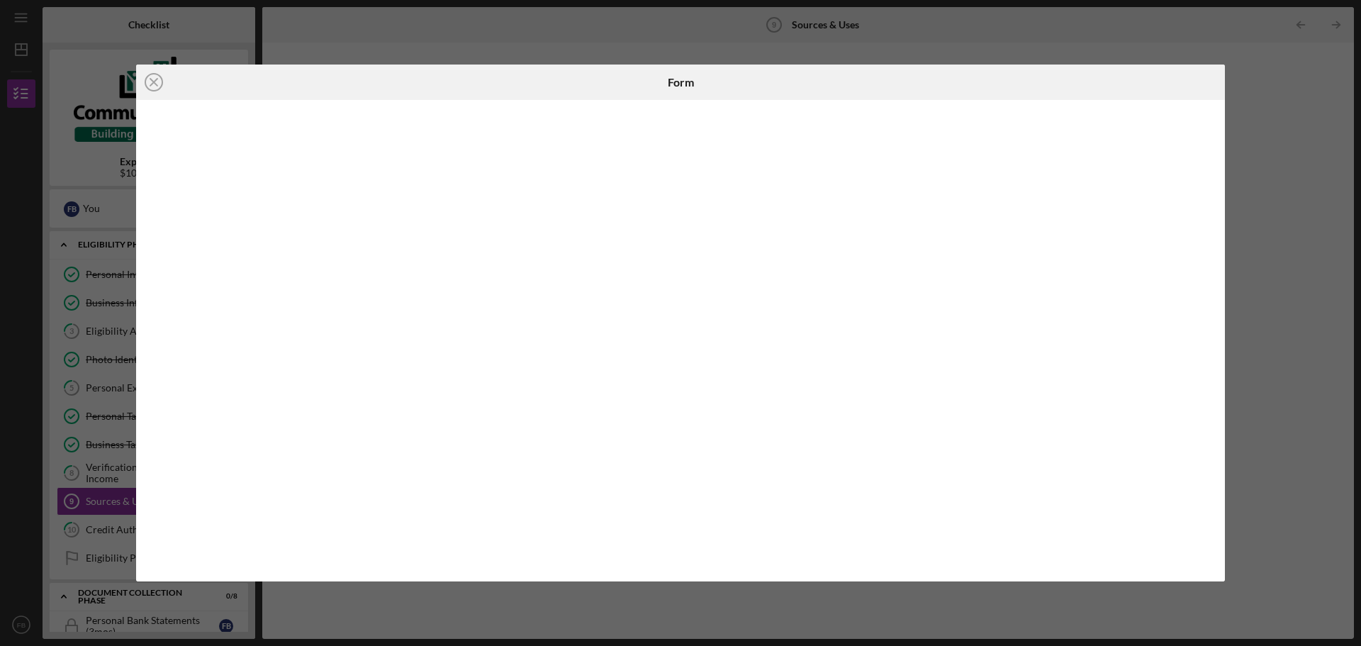
click at [347, 45] on div "Icon/Close Form" at bounding box center [680, 323] width 1361 height 646
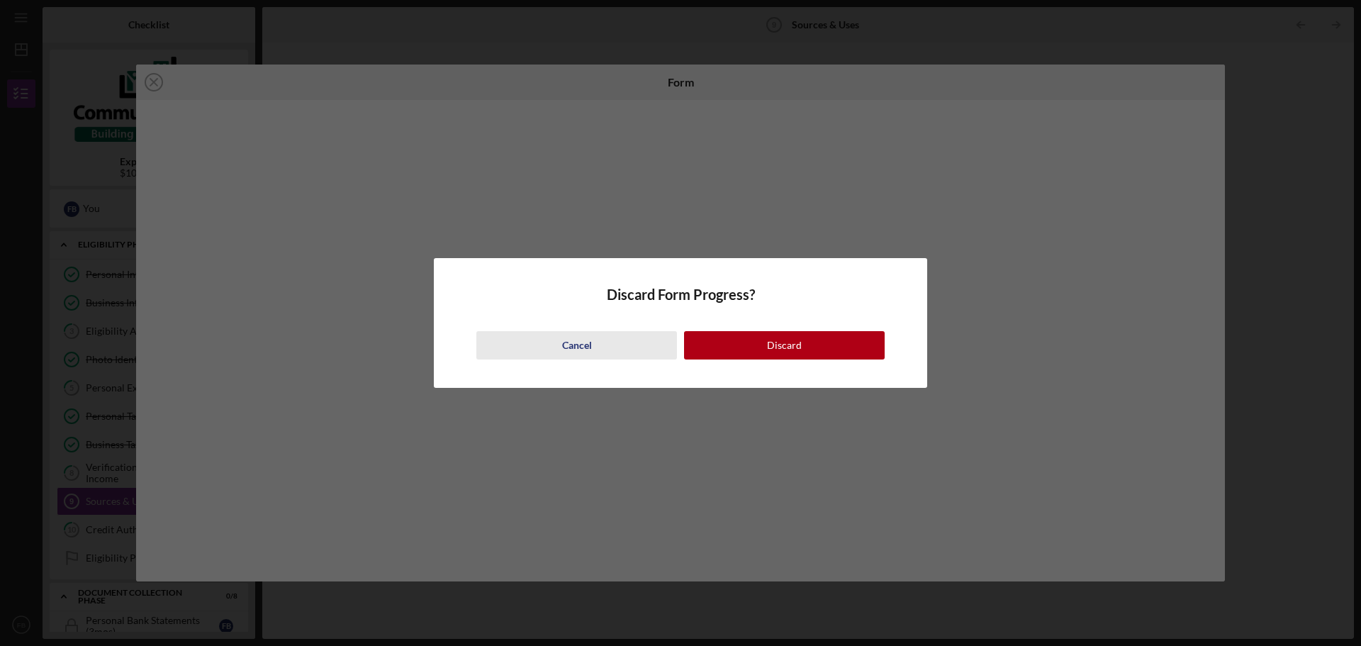
click at [610, 342] on button "Cancel" at bounding box center [577, 345] width 201 height 28
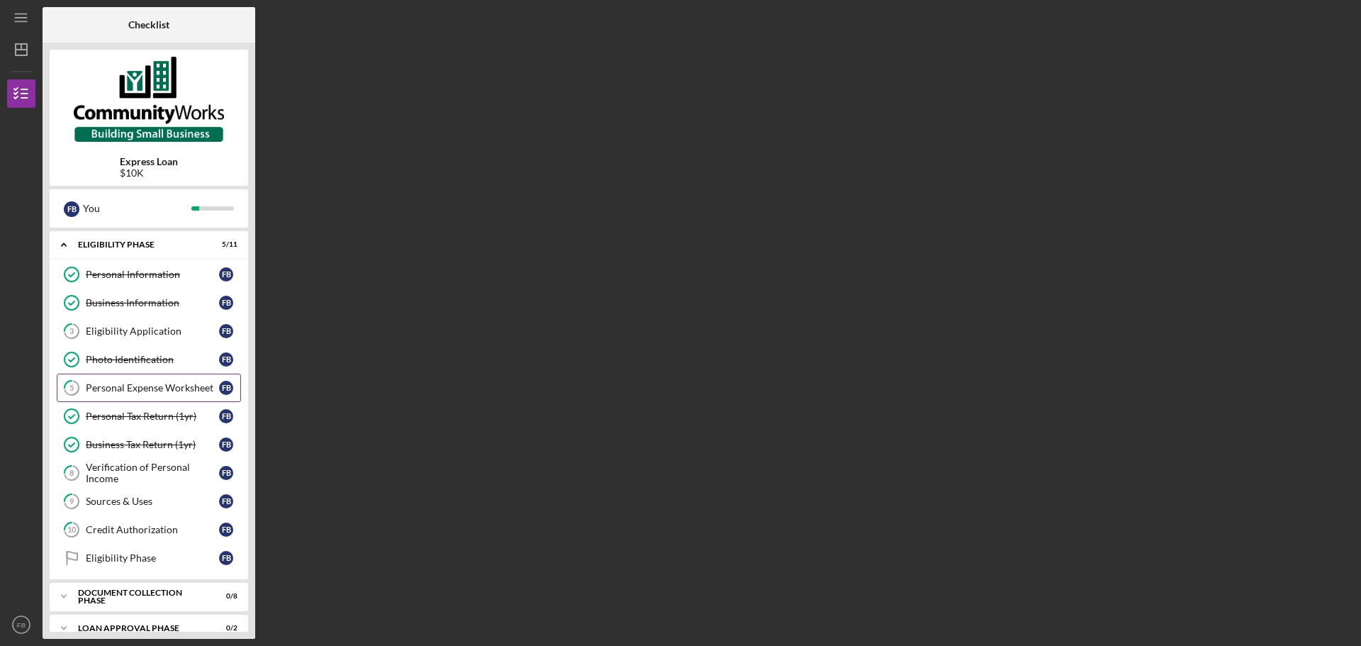
click at [124, 386] on div "Personal Expense Worksheet" at bounding box center [152, 387] width 133 height 11
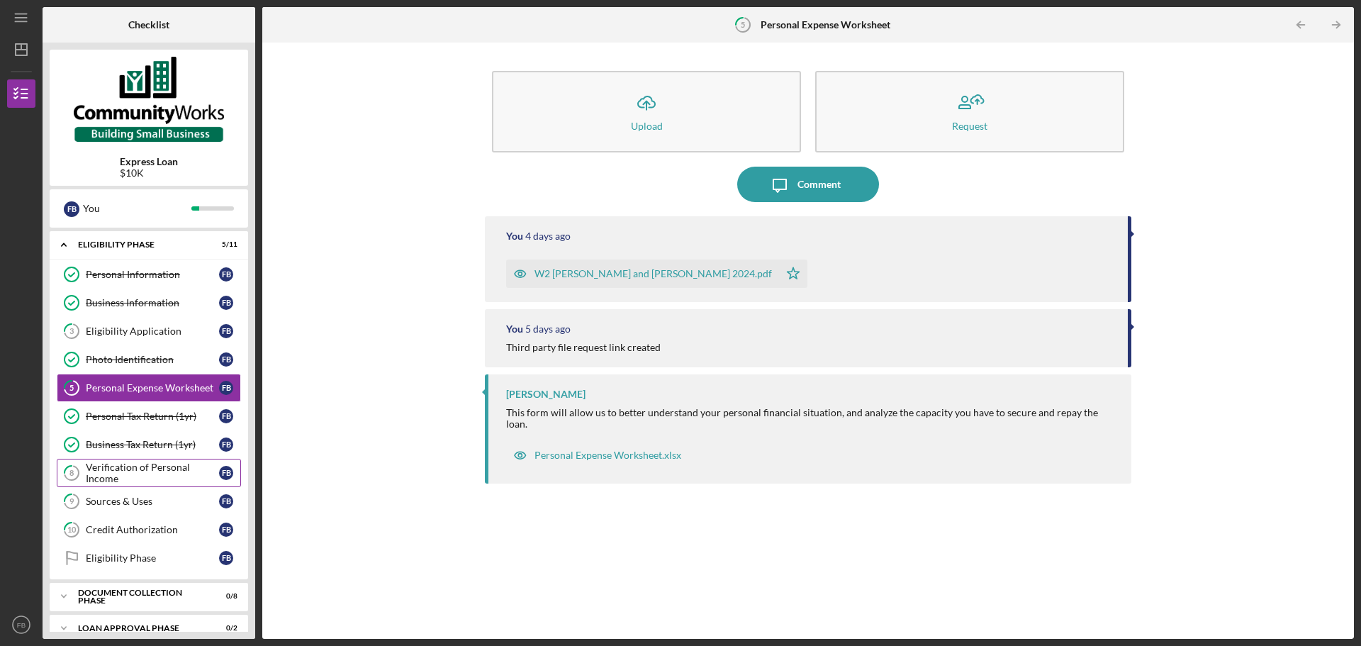
click at [127, 477] on div "Verification of Personal Income" at bounding box center [152, 473] width 133 height 23
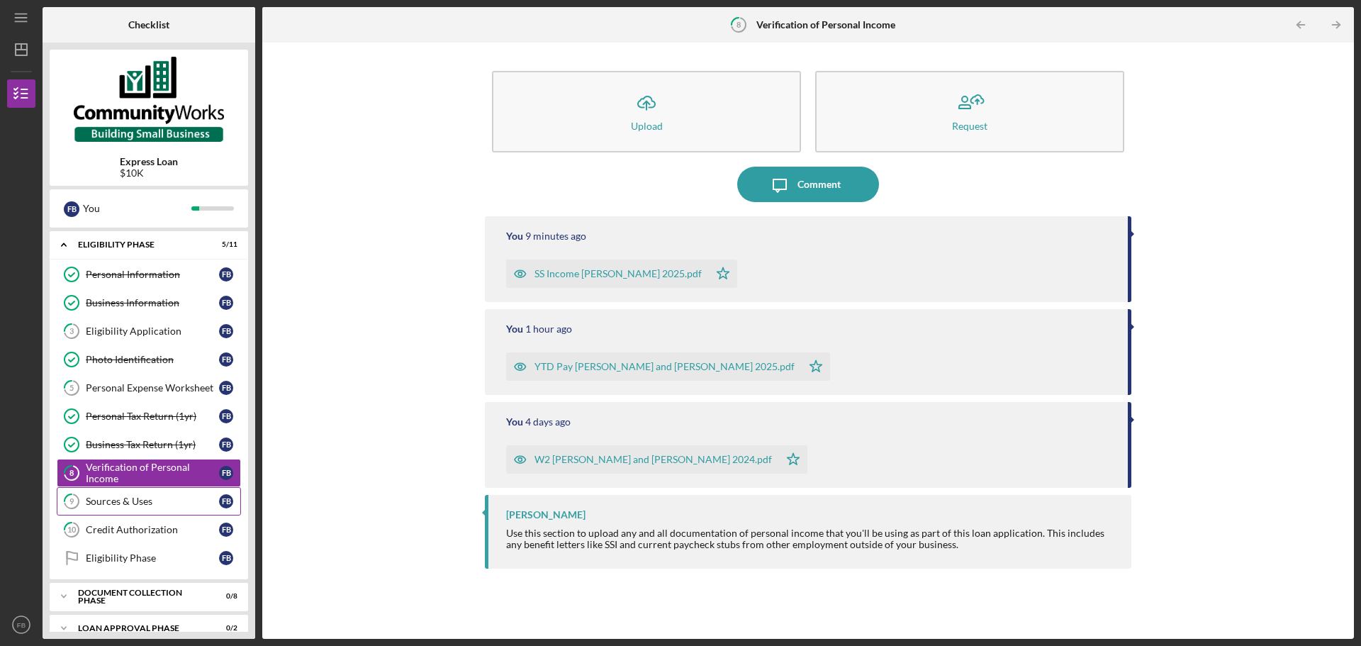
click at [129, 506] on div "Sources & Uses" at bounding box center [152, 501] width 133 height 11
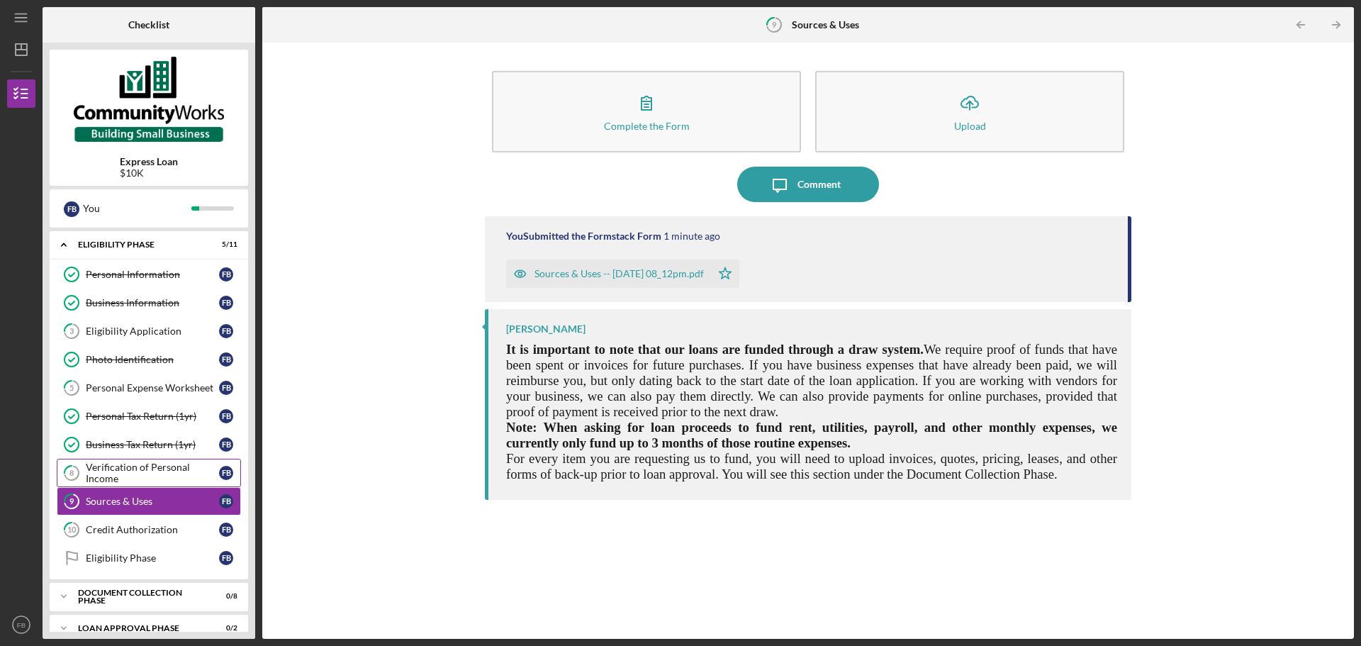
click at [130, 467] on div "Verification of Personal Income" at bounding box center [152, 473] width 133 height 23
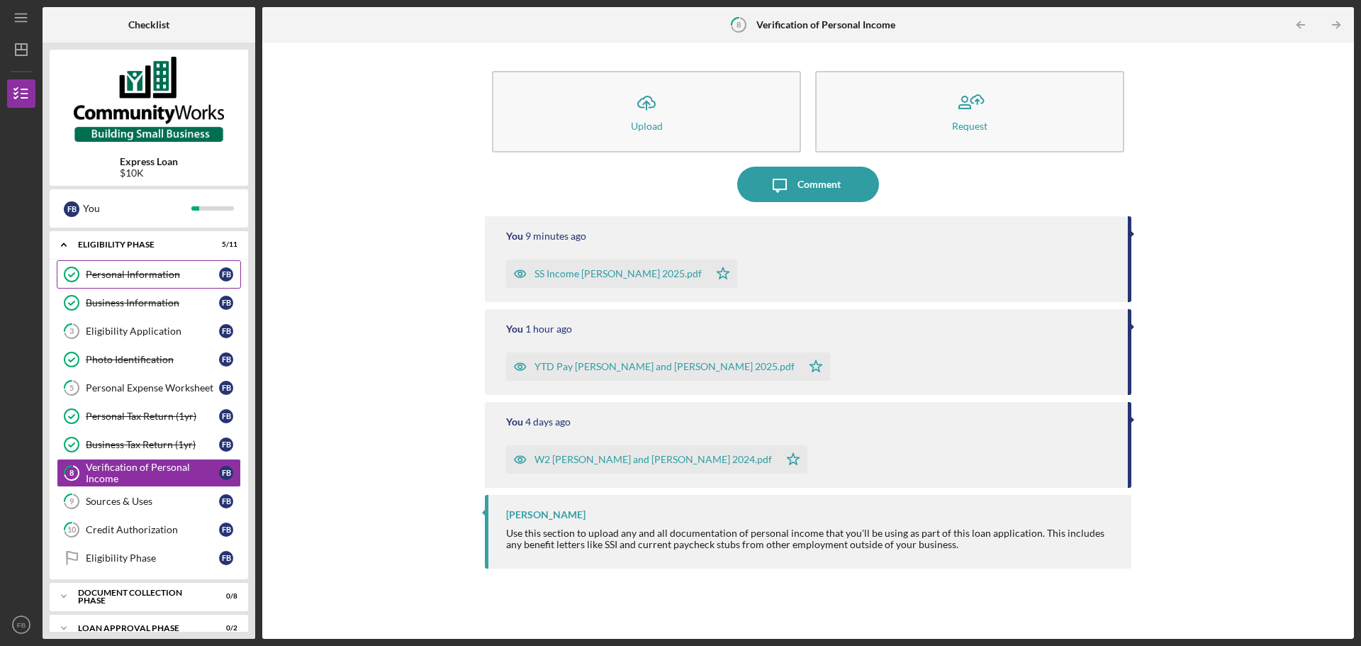
click at [123, 283] on link "Personal Information Personal Information F B" at bounding box center [149, 274] width 184 height 28
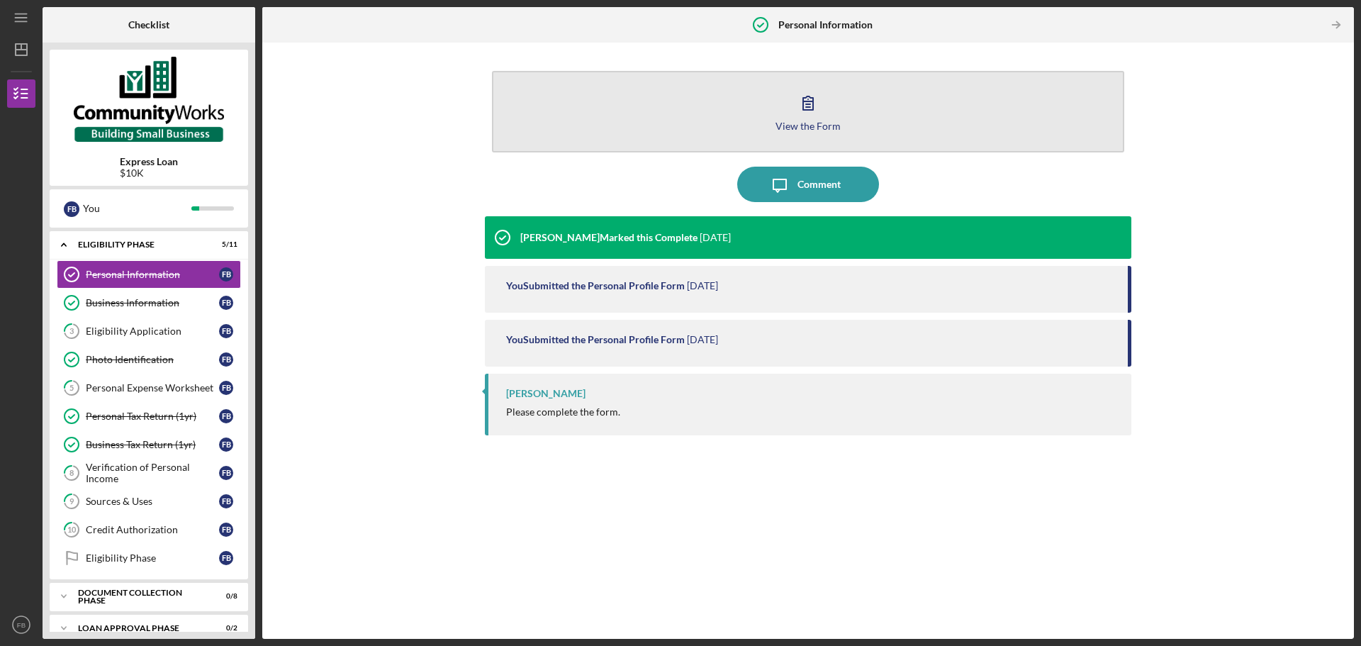
click at [810, 107] on icon "button" at bounding box center [808, 102] width 10 height 13
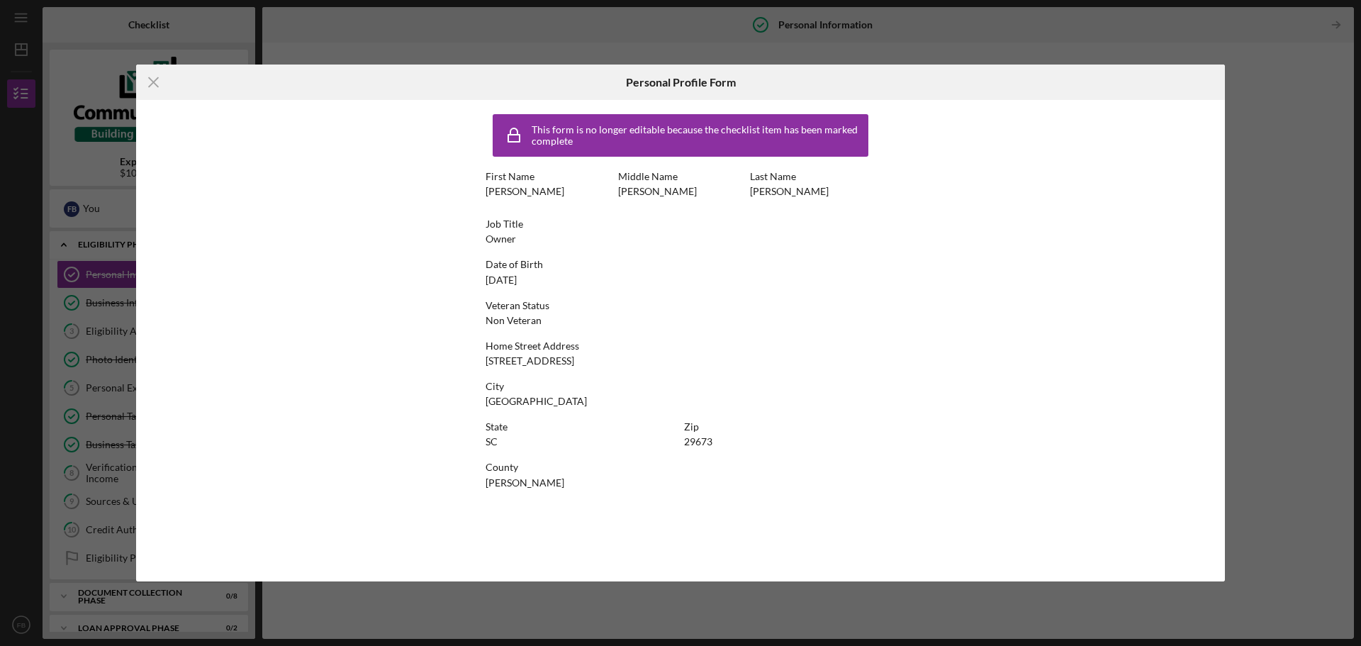
click at [1257, 81] on div "Icon/Menu Close Personal Profile Form This form is no longer editable because t…" at bounding box center [680, 323] width 1361 height 646
click at [147, 79] on icon "Icon/Menu Close" at bounding box center [153, 82] width 35 height 35
